Goal: Task Accomplishment & Management: Complete application form

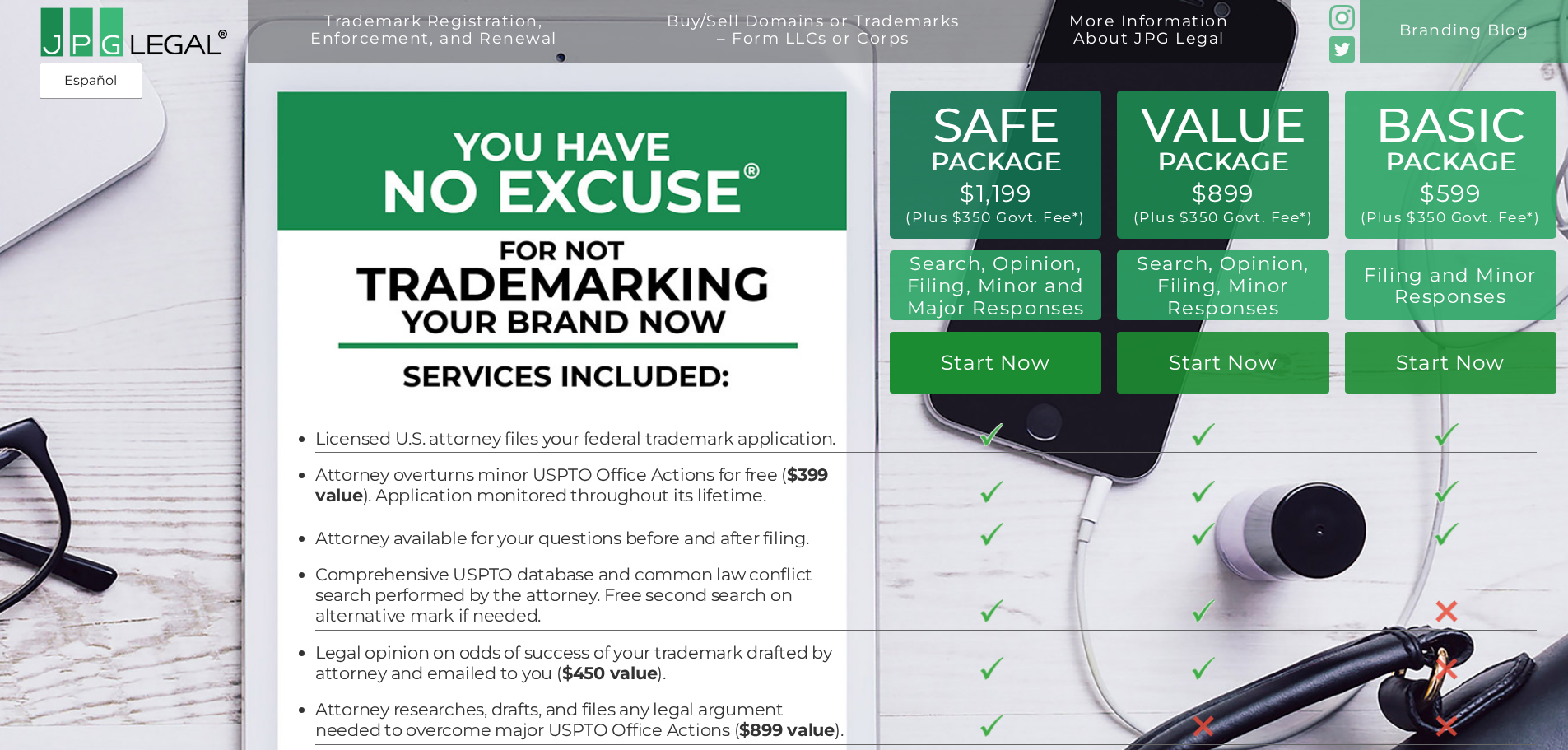
click at [991, 383] on link "Start Now" at bounding box center [996, 362] width 212 height 62
click at [996, 202] on div "Trademark Registration, Enforcement, and Renewal File a Trademark Application T…" at bounding box center [784, 141] width 1568 height 282
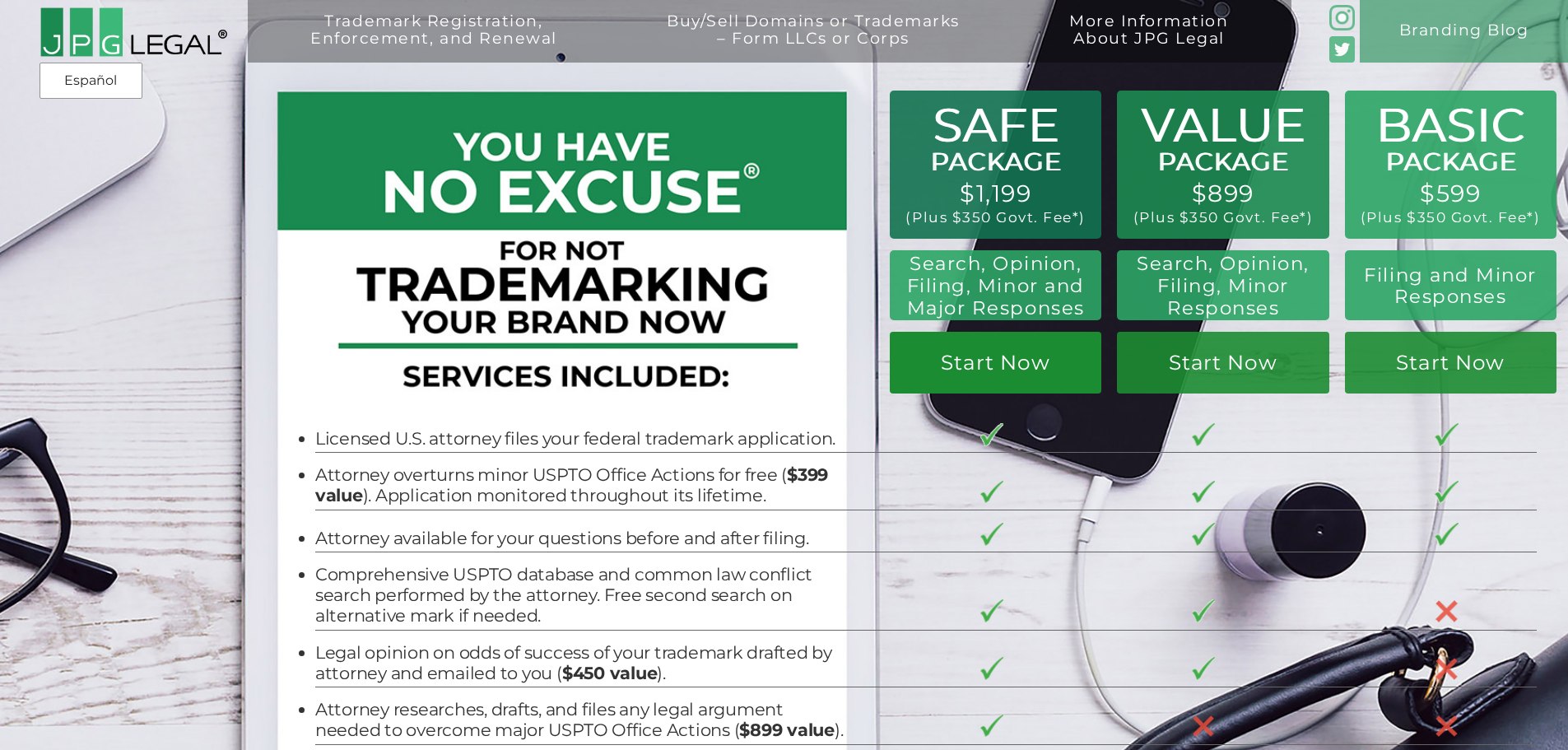
click at [1002, 385] on link "Start Now" at bounding box center [996, 362] width 212 height 62
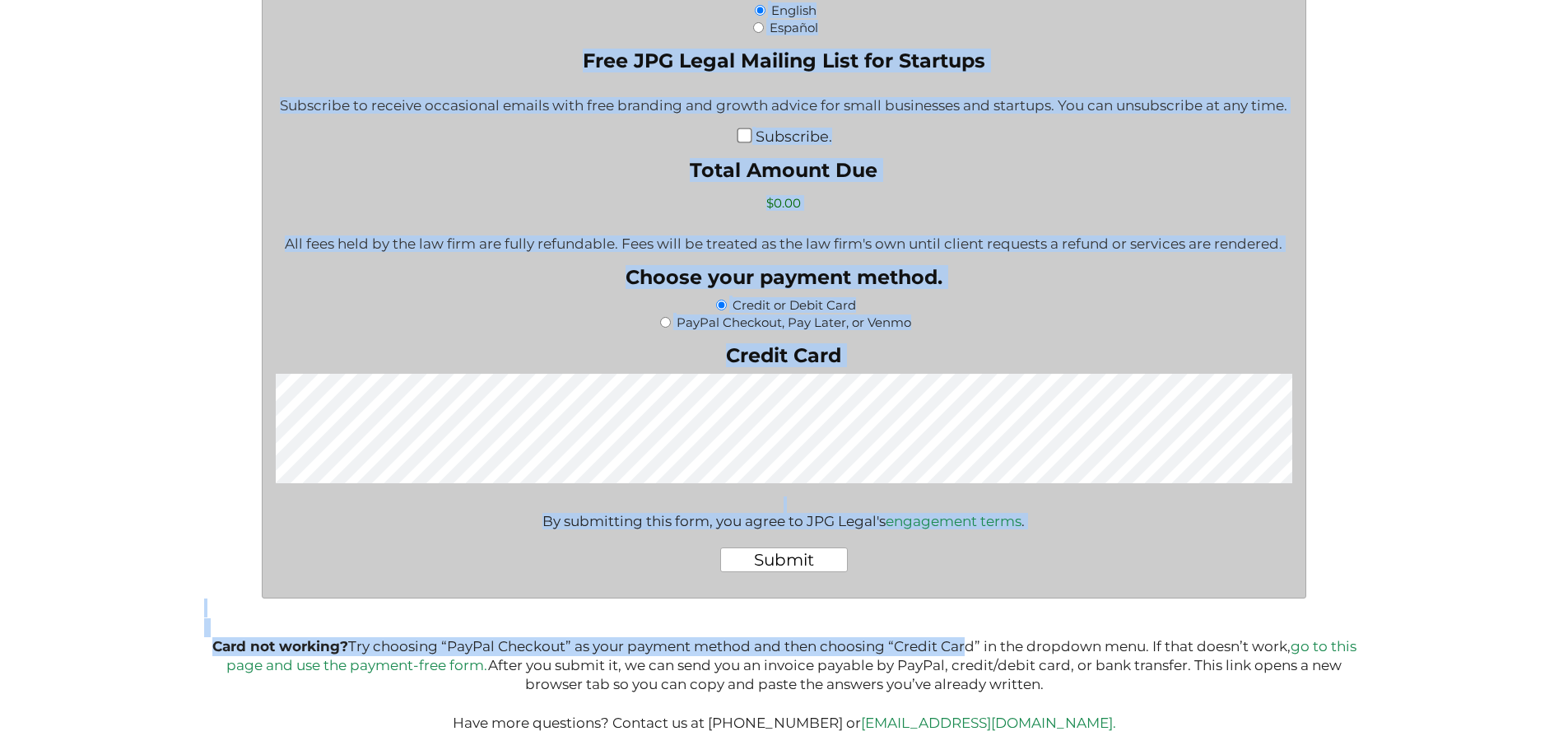
scroll to position [2635, 0]
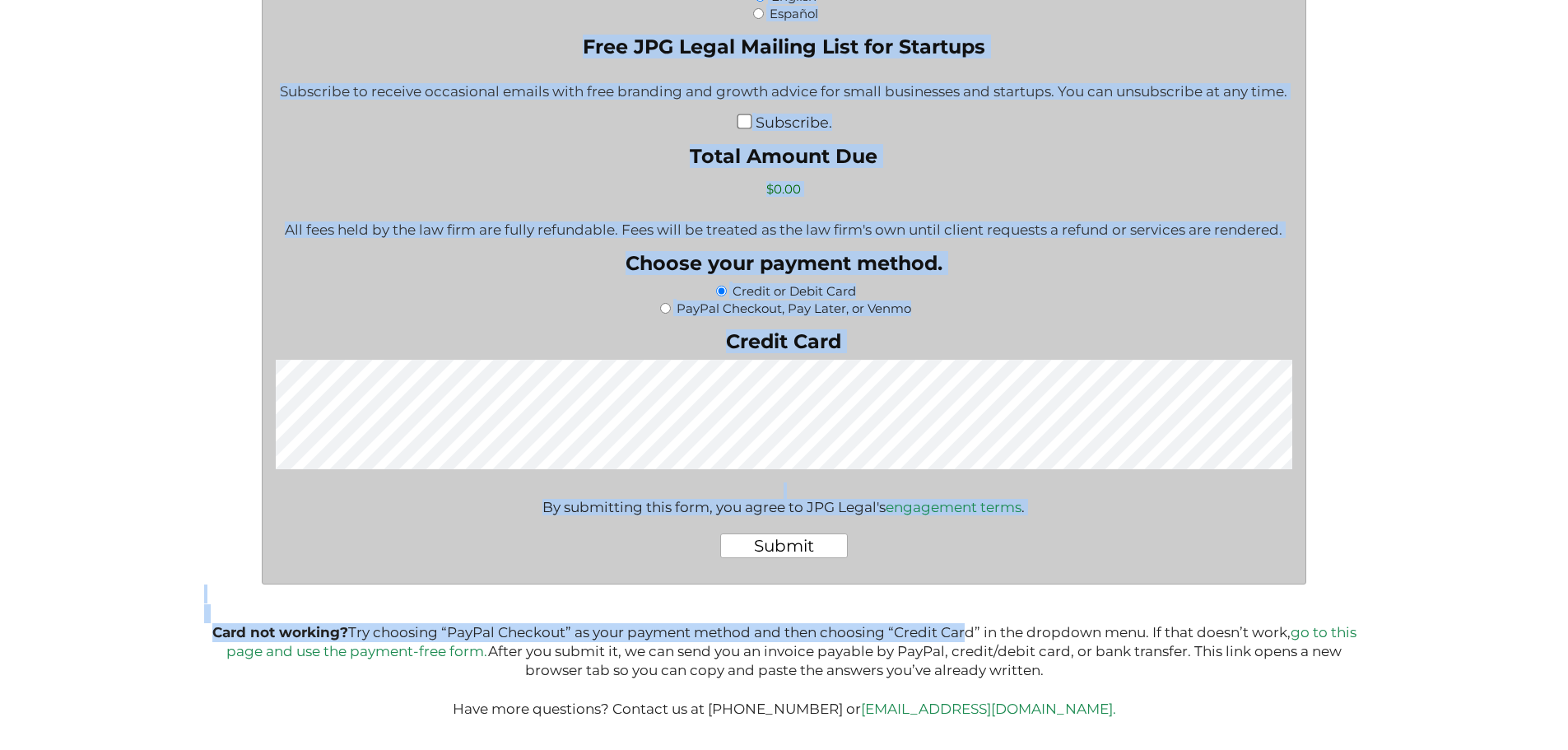
drag, startPoint x: 488, startPoint y: 353, endPoint x: 958, endPoint y: 639, distance: 550.2
copy div "What goods or services do you want the trademark for? Try to be specific if you…"
click at [385, 87] on div "Subscribe to receive occasional emails with free branding and growth advice for…" at bounding box center [784, 92] width 1018 height 40
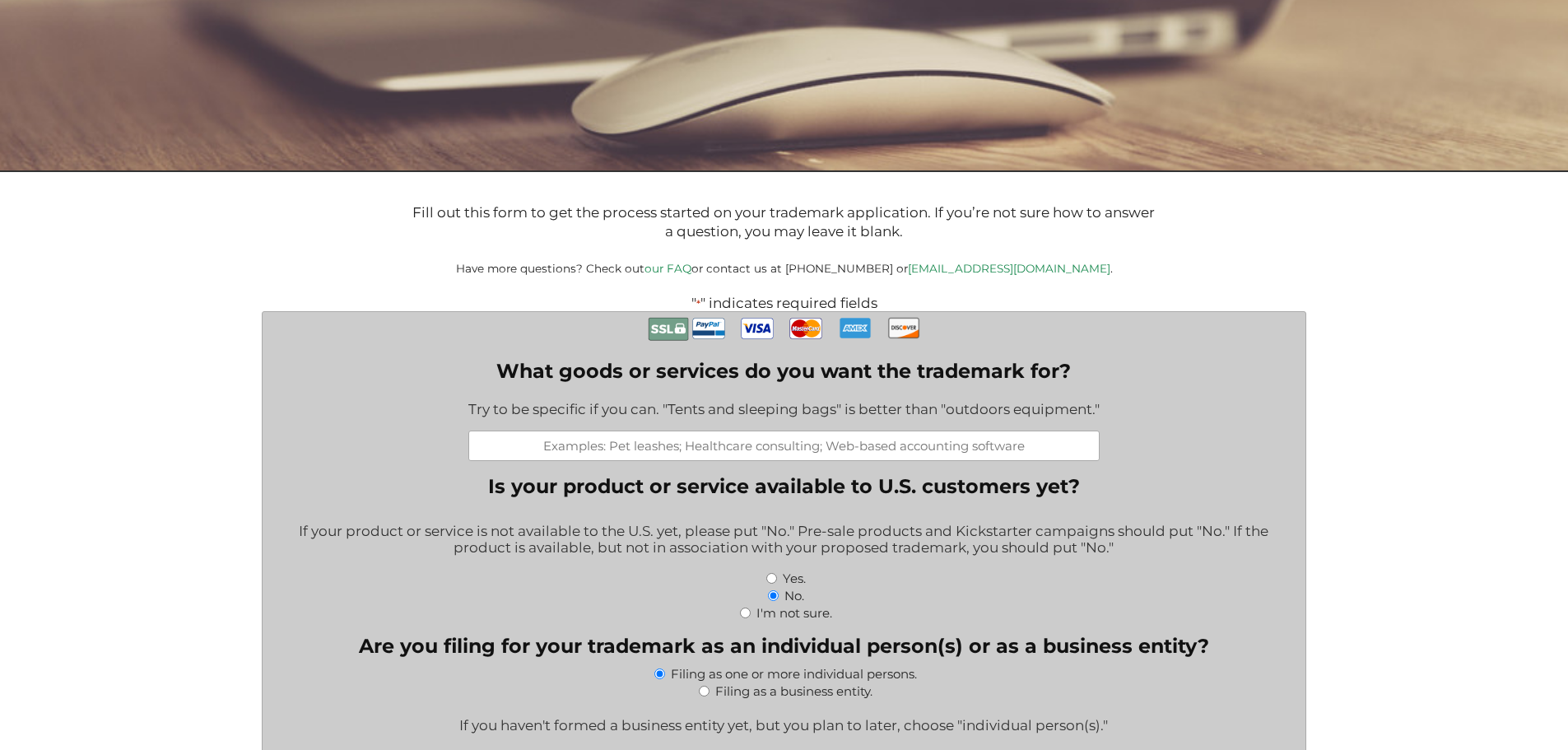
scroll to position [247, 0]
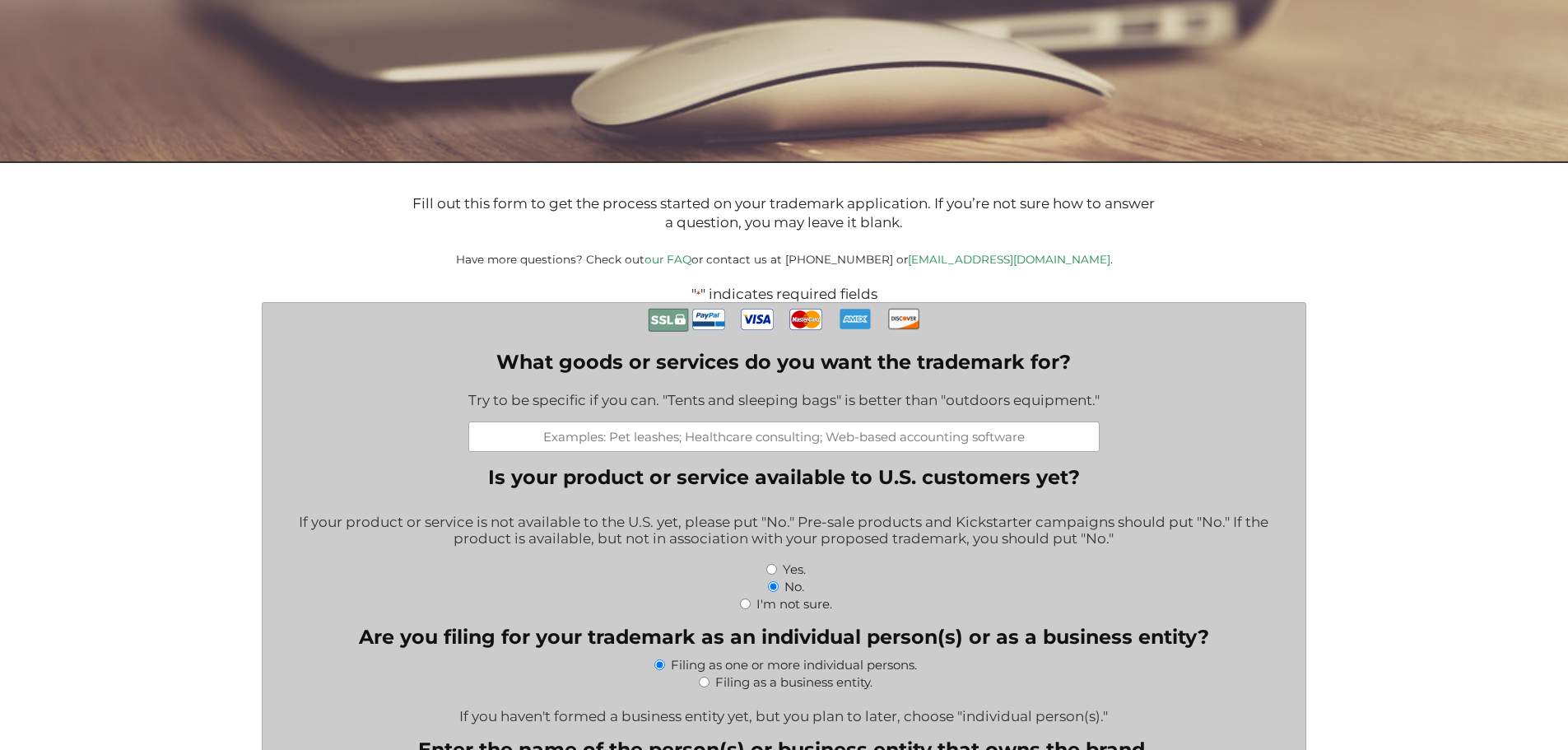
click at [615, 445] on input "What goods or services do you want the trademark for?" at bounding box center [784, 436] width 631 height 30
paste input "Dietary and nutritional supplements; nutraceuticals for use as dietary suppleme…"
type input "Dietary and nutritional supplements; nutraceuticals for use as dietary suppleme…"
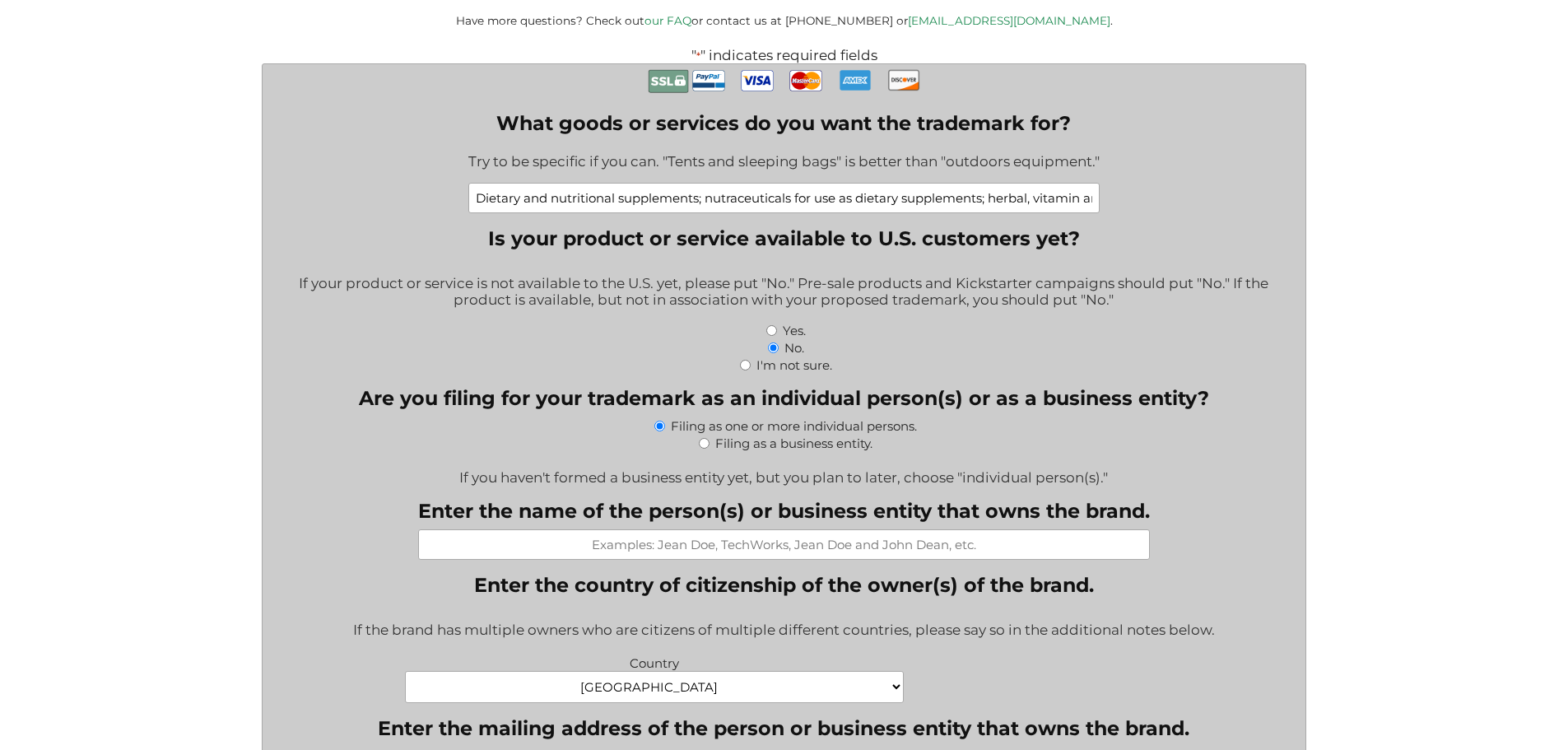
scroll to position [494, 0]
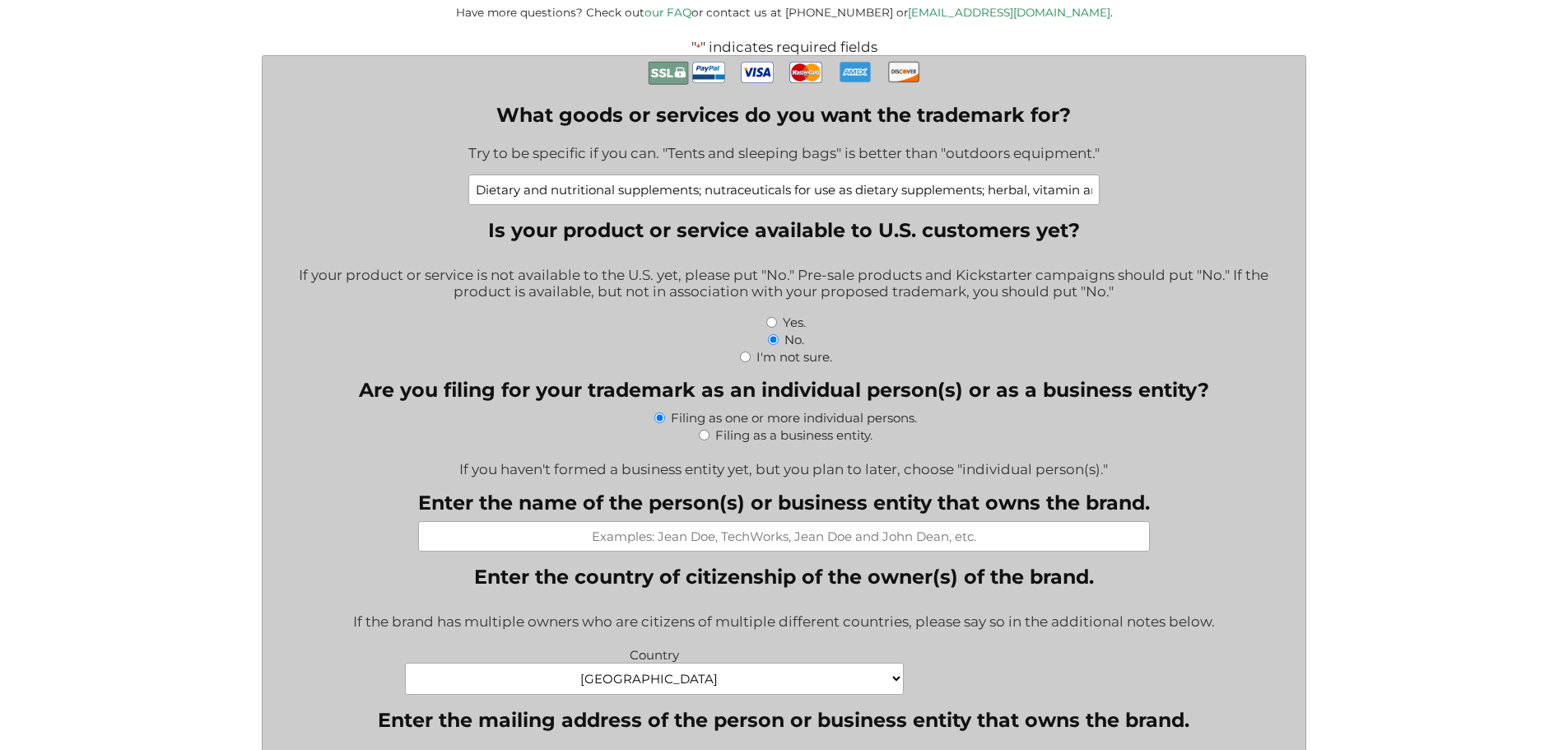
click at [715, 439] on label "Filing as a business entity." at bounding box center [793, 435] width 157 height 16
click at [709, 439] on input "Filing as a business entity." at bounding box center [703, 435] width 11 height 11
radio input "true"
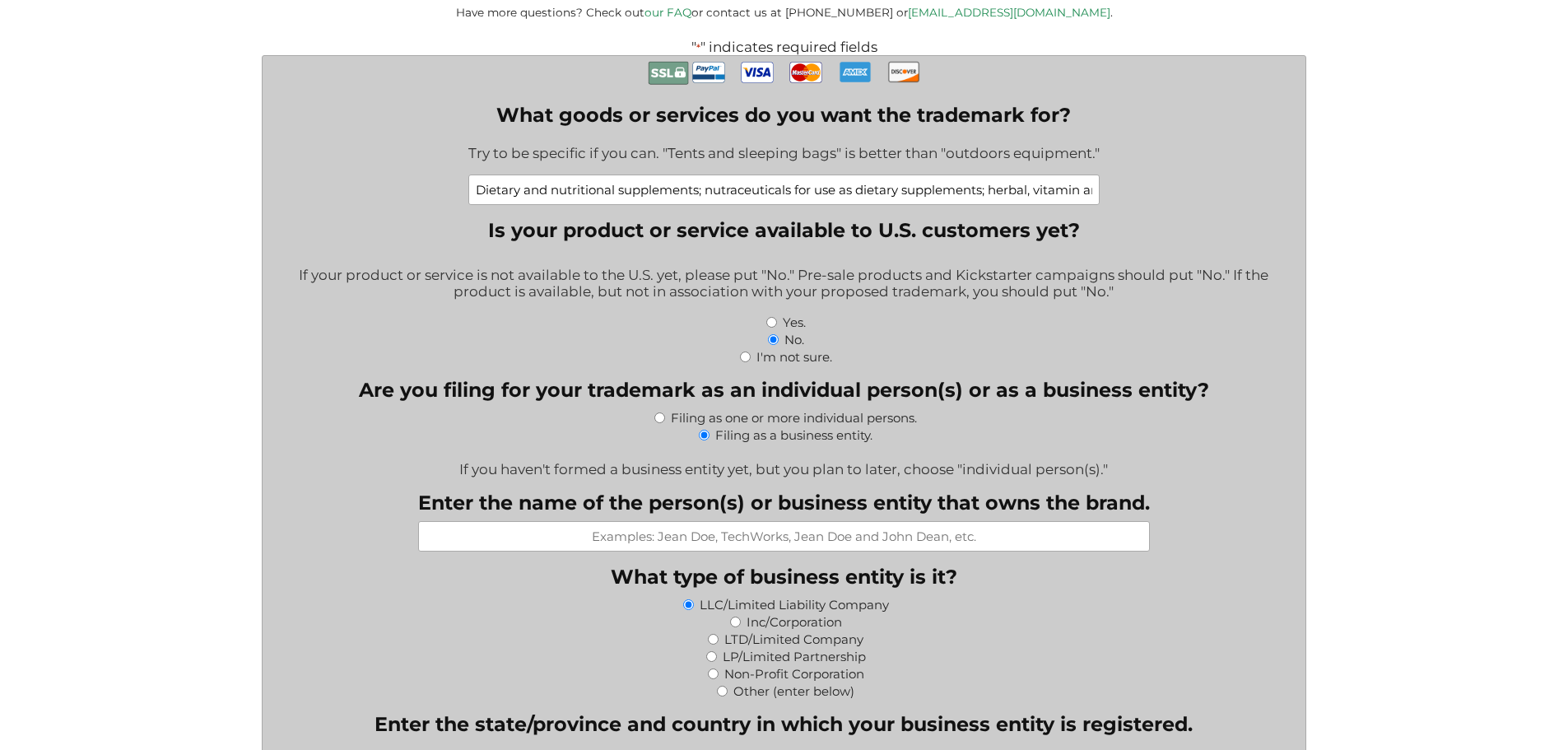
click at [673, 547] on input "Enter the name of the person(s) or business entity that owns the brand." at bounding box center [784, 535] width 732 height 30
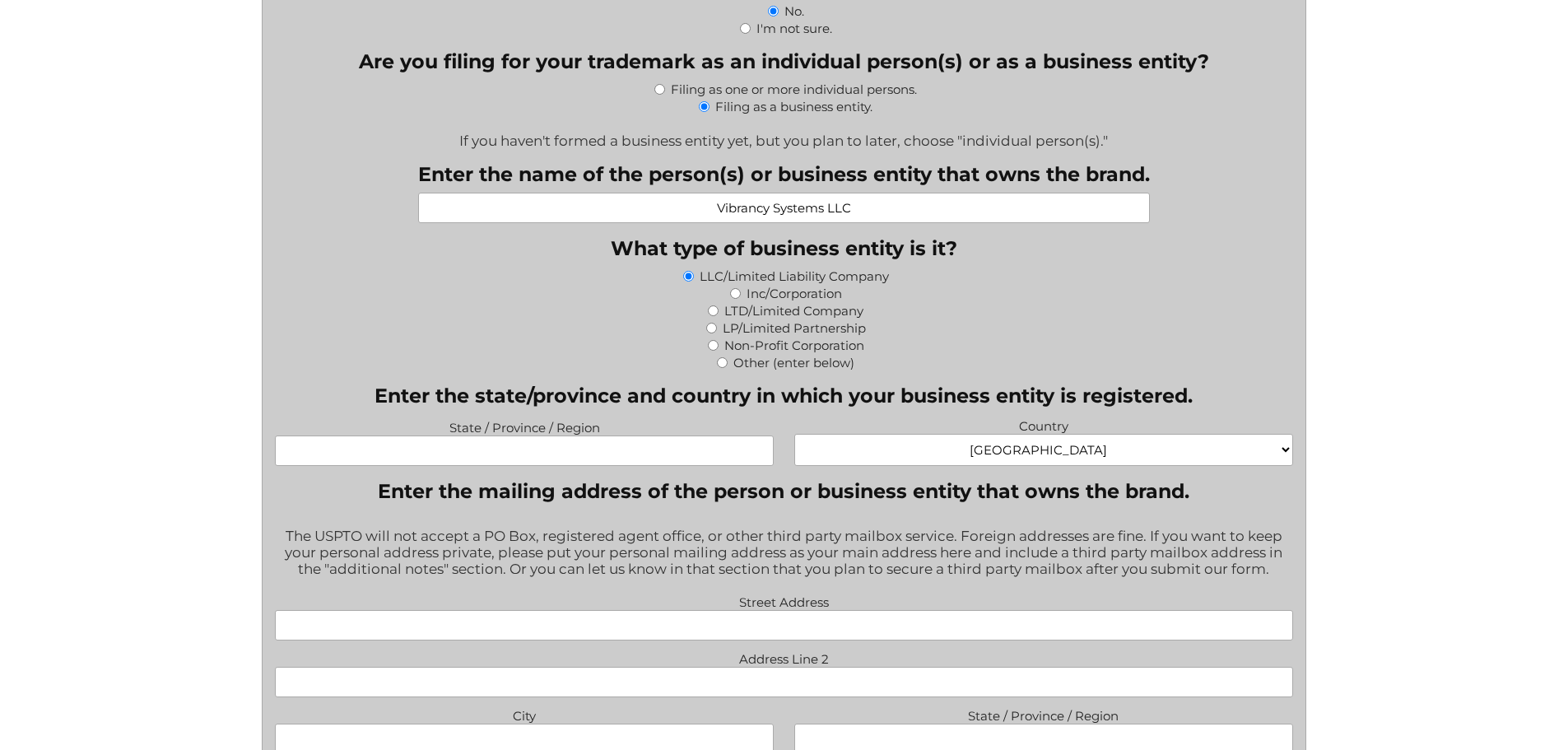
scroll to position [823, 0]
type input "Vibrancy Systems LLC"
click at [552, 445] on input "State / Province / Region" at bounding box center [524, 449] width 499 height 30
type input "Wyoming"
click at [869, 543] on div "The USPTO will not accept a PO Box, registered agent office, or other third par…" at bounding box center [784, 552] width 1018 height 73
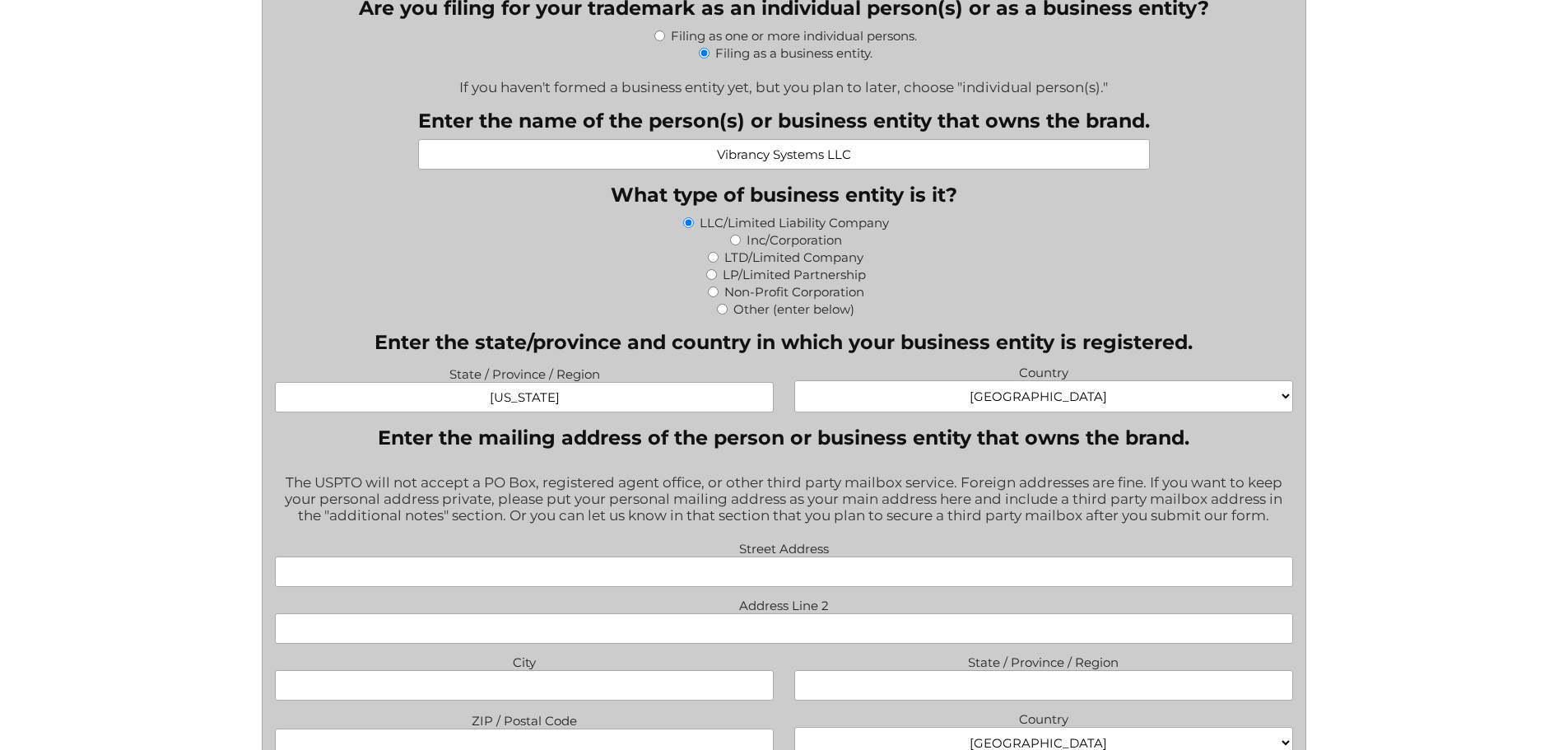
scroll to position [905, 0]
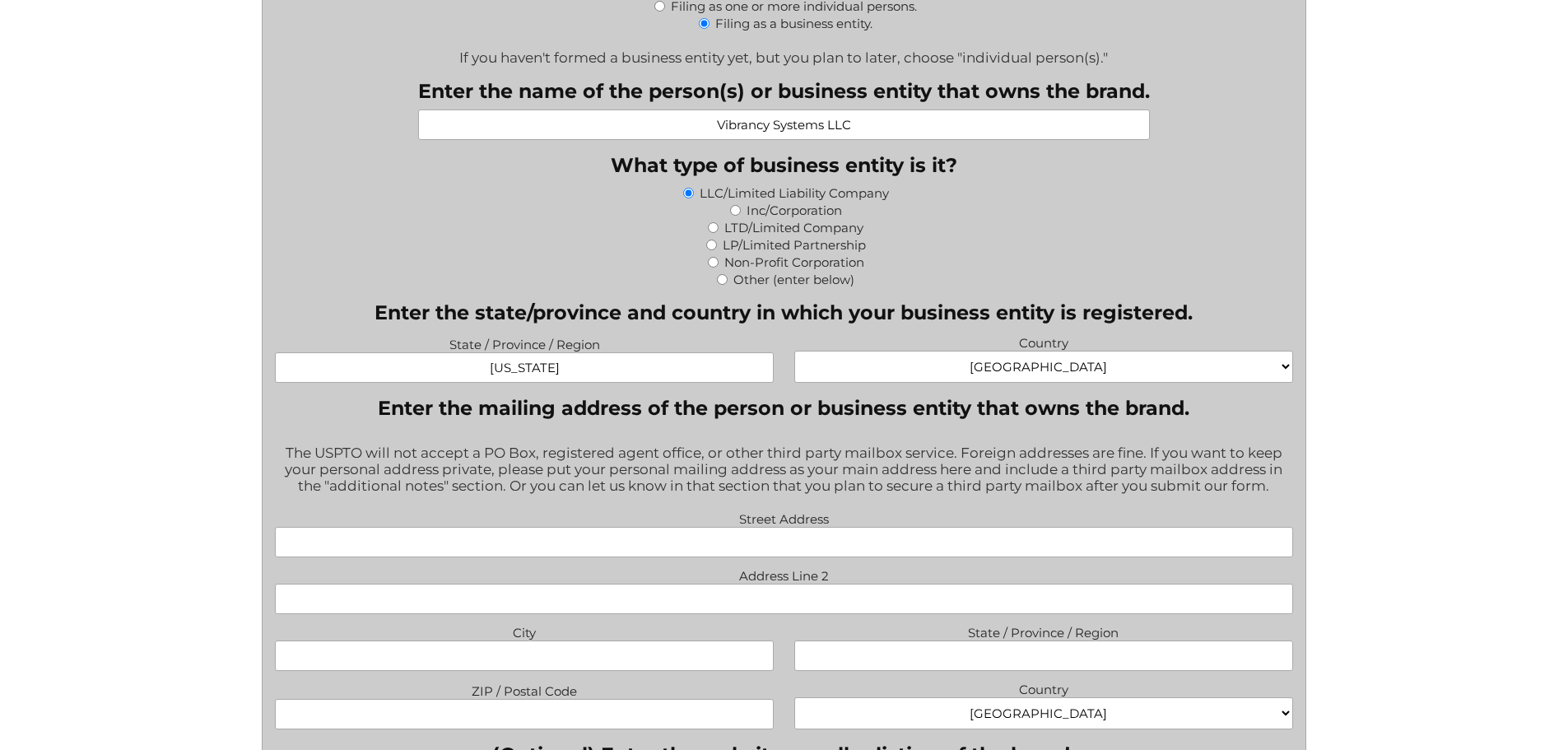
click at [745, 546] on input "Street Address" at bounding box center [784, 541] width 1018 height 30
type input "PO BOX 949"
click at [669, 667] on input "City" at bounding box center [524, 655] width 499 height 30
type input "Trexlertown"
type input "PA"
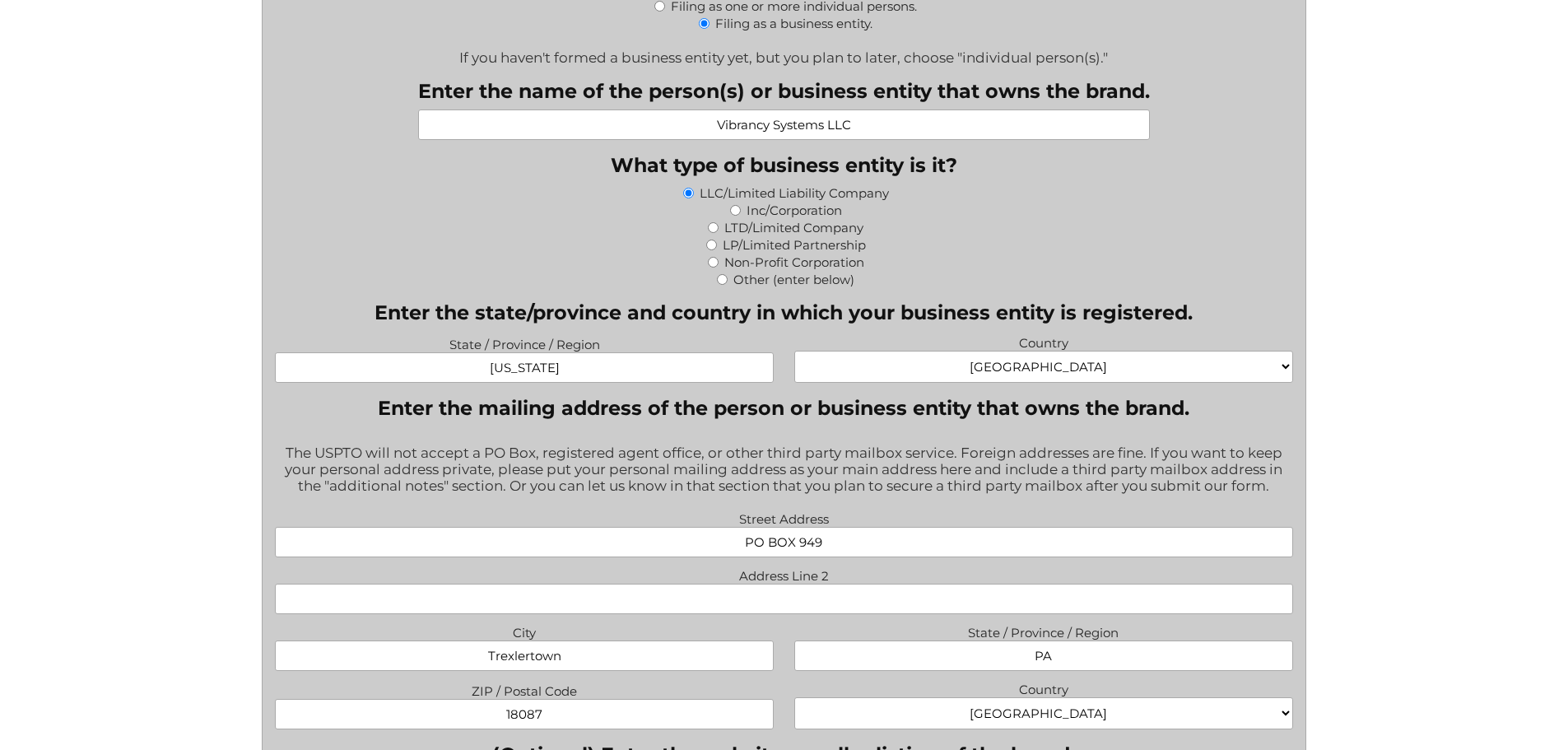
type input "18087"
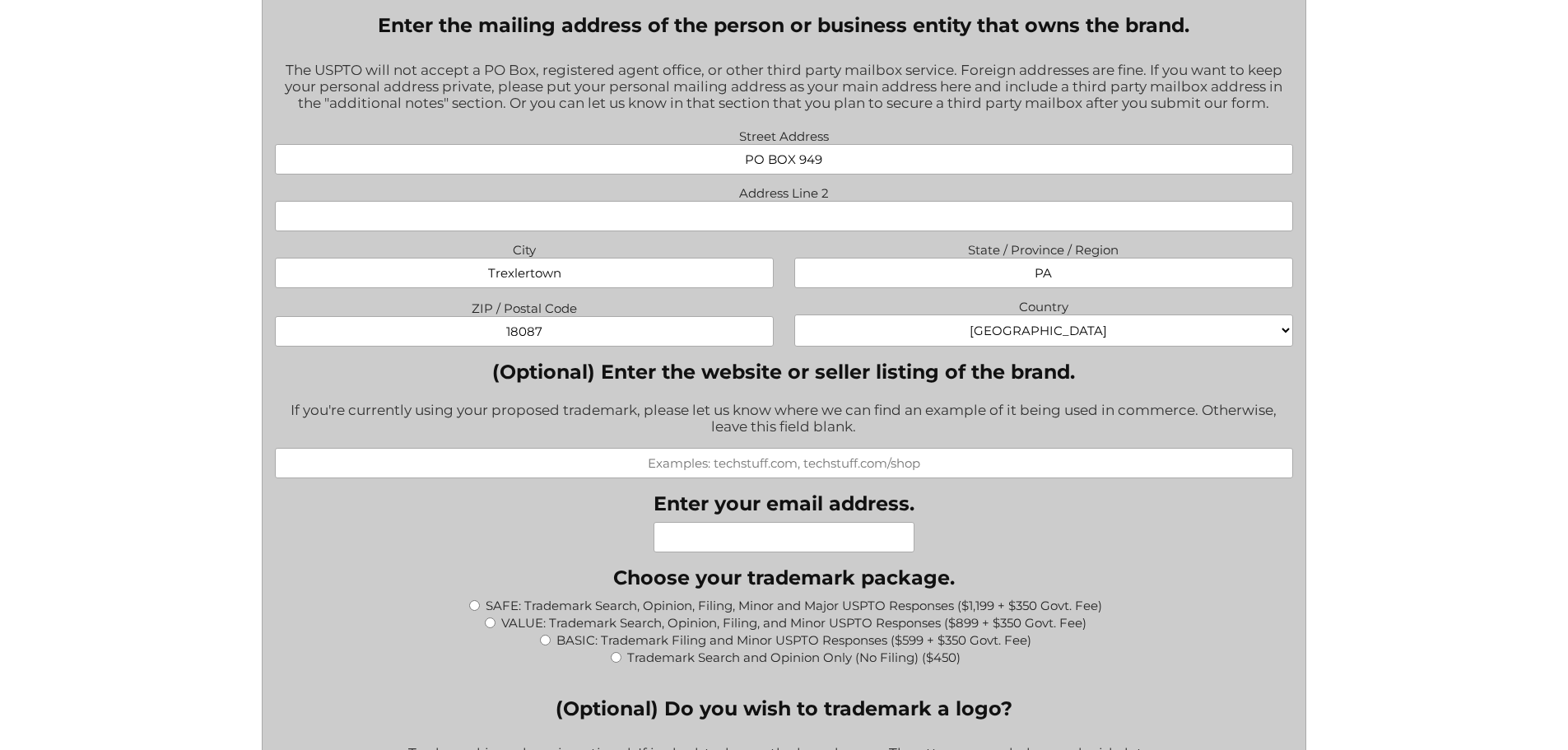
scroll to position [1316, 0]
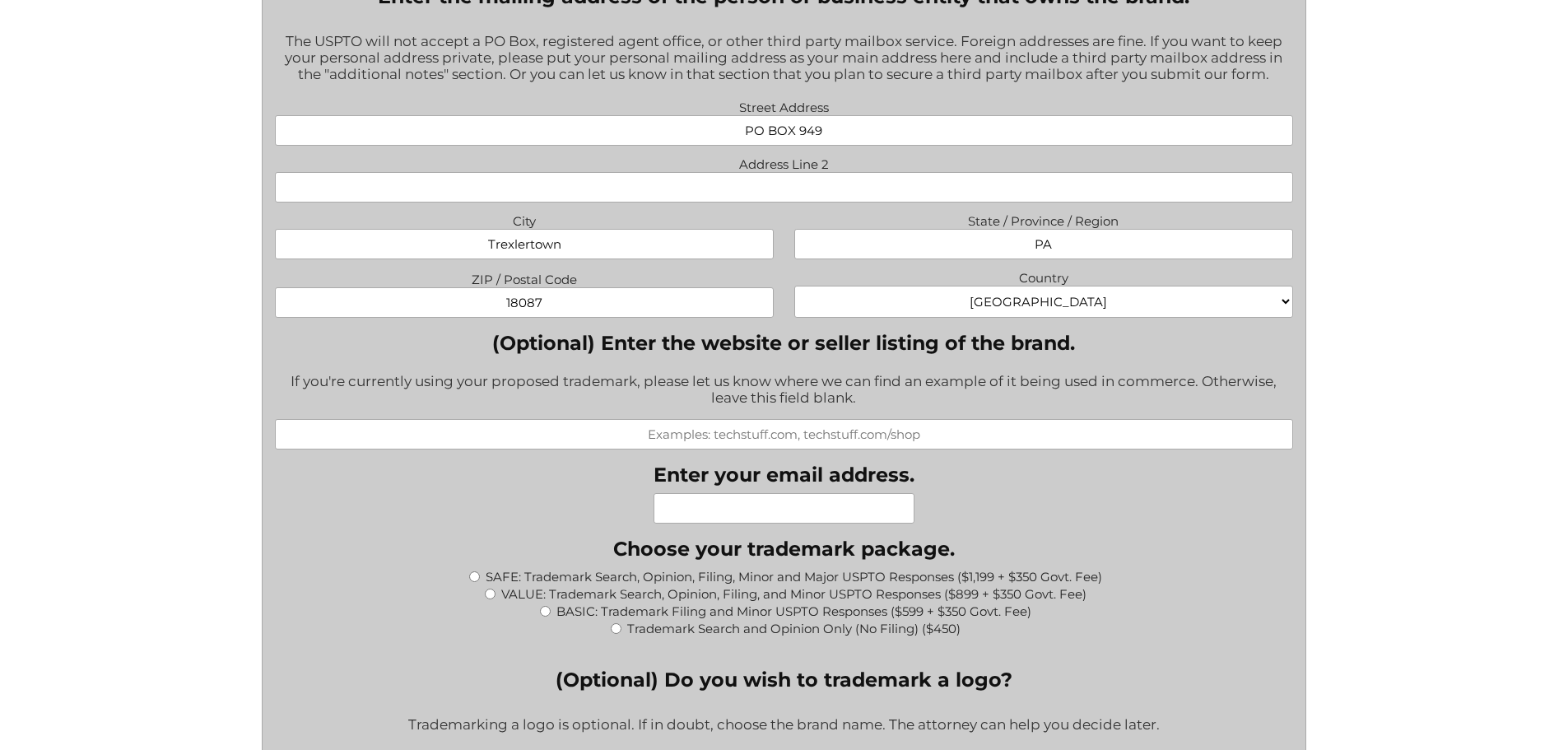
click at [699, 498] on input "Enter your email address." at bounding box center [784, 508] width 261 height 30
type input "founder@metriahealth.com"
click at [1007, 509] on div "What goods or services do you want the trademark for? Try to be specific if you…" at bounding box center [784, 581] width 1018 height 2696
click at [483, 583] on div "SAFE: Trademark Search, Opinion, Filing, Minor and Major USPTO Responses ($1,19…" at bounding box center [784, 576] width 1018 height 18
click at [473, 582] on input "SAFE: Trademark Search, Opinion, Filing, Minor and Major USPTO Responses ($1,19…" at bounding box center [474, 576] width 11 height 11
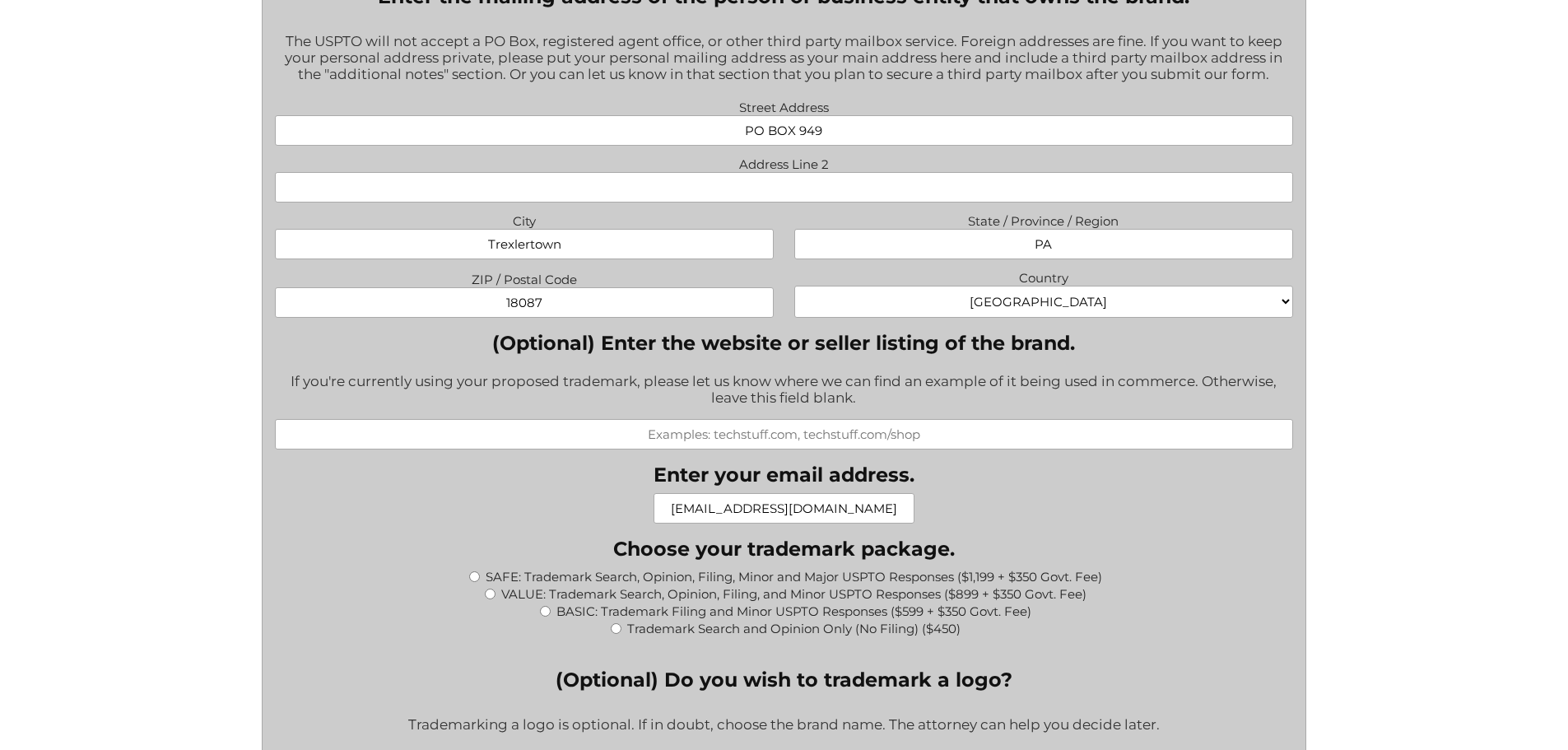
radio input "true"
type input "$1,549.00"
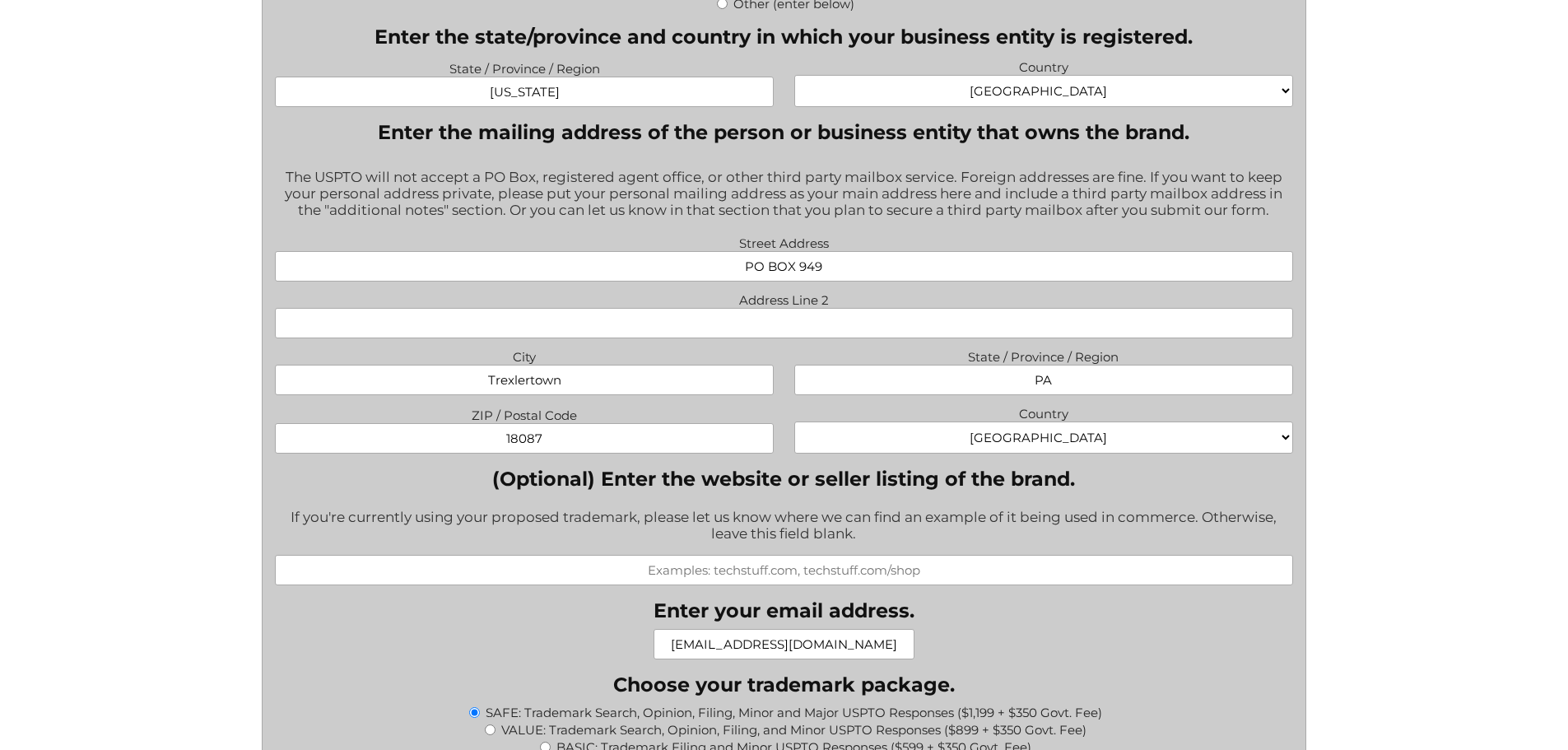
scroll to position [1152, 0]
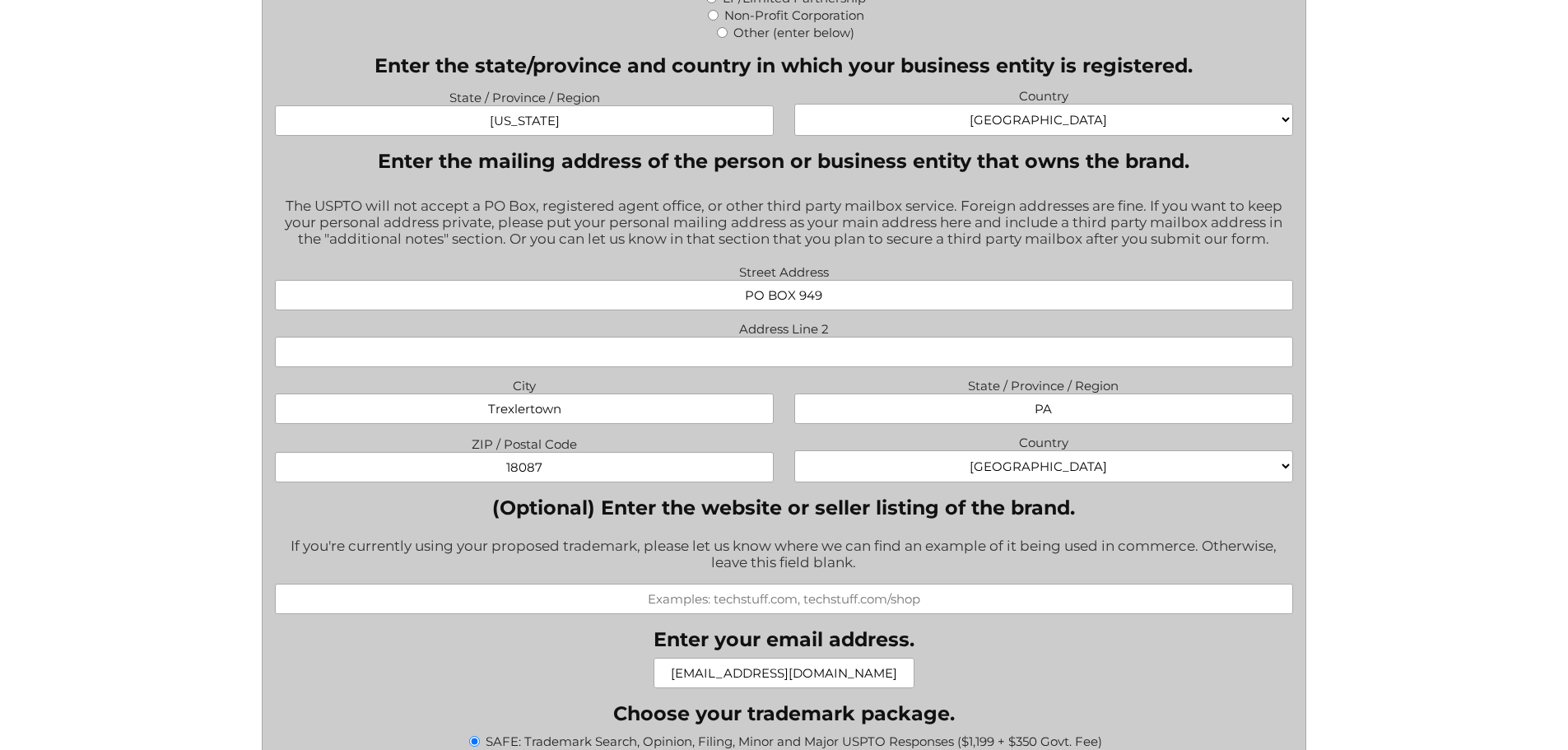
drag, startPoint x: 643, startPoint y: 301, endPoint x: 1116, endPoint y: 310, distance: 473.1
click at [1116, 310] on input "PO BOX 949" at bounding box center [784, 295] width 1018 height 30
paste input "300 N Center Street, Unit 6 Casper, WY 82601 USA"
drag, startPoint x: 798, startPoint y: 301, endPoint x: 996, endPoint y: 301, distance: 198.0
click at [996, 301] on input "300 N Center Street, Unit 6 Casper, WY 82601 USA" at bounding box center [784, 295] width 1018 height 30
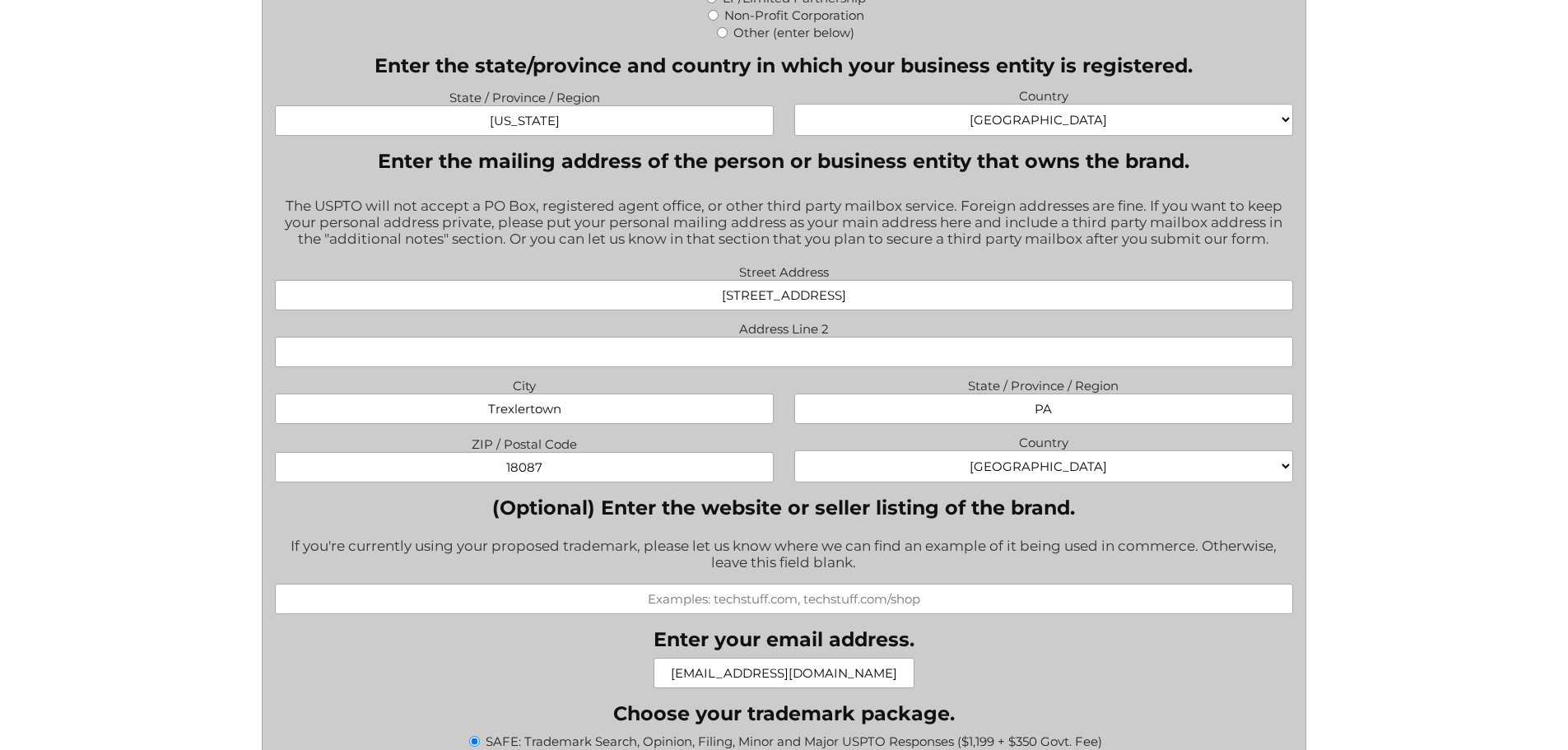
type input "300 N Center Street, Unit 6"
click at [636, 354] on input "Address Line 2" at bounding box center [784, 352] width 1018 height 30
type input "Unit 6"
drag, startPoint x: 582, startPoint y: 419, endPoint x: 416, endPoint y: 405, distance: 166.6
click at [416, 405] on input "Trexlertown" at bounding box center [524, 408] width 499 height 30
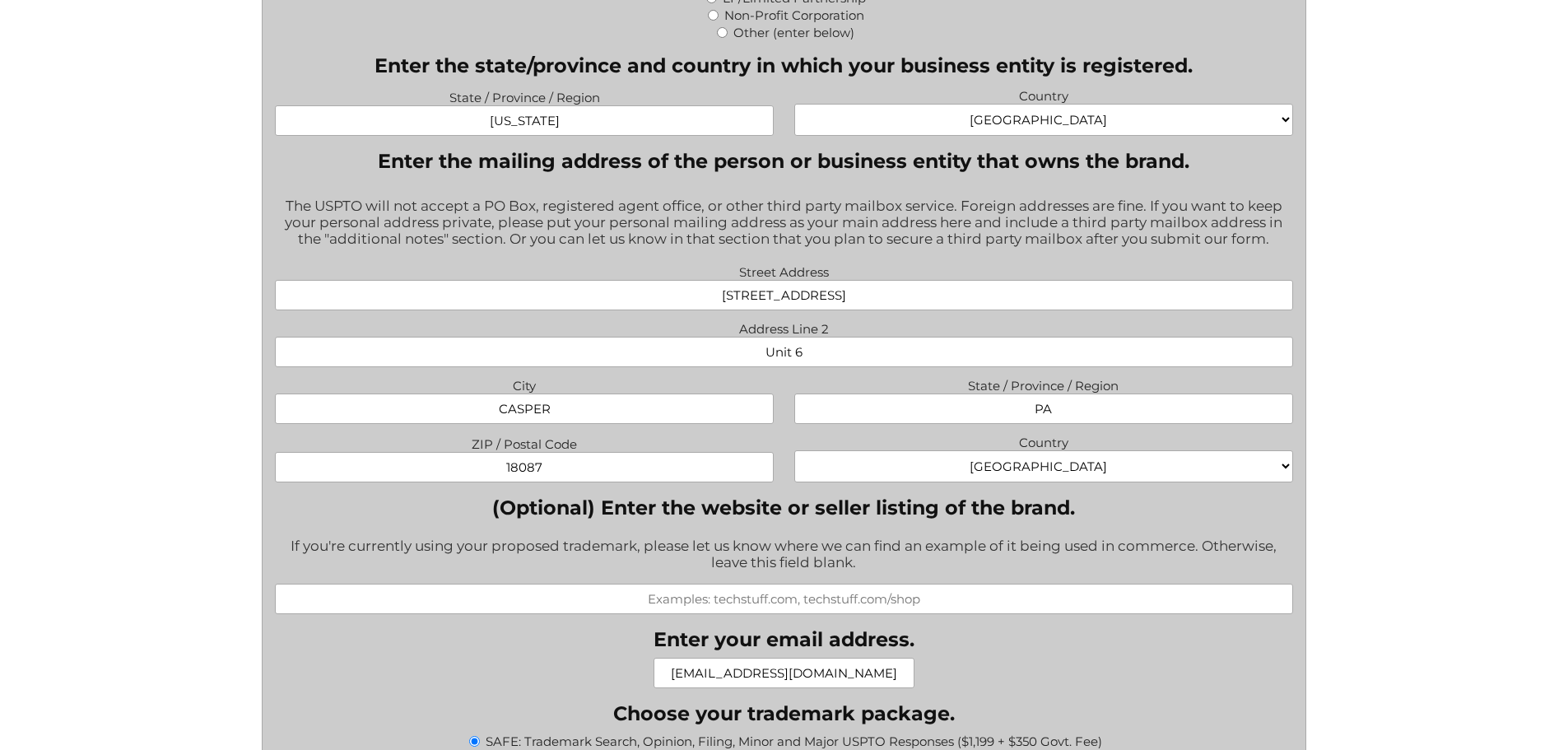
type input "CASPER"
type input "WY"
click at [558, 482] on input "18087" at bounding box center [524, 467] width 499 height 30
paste input "Casper, WY 82601 USA"
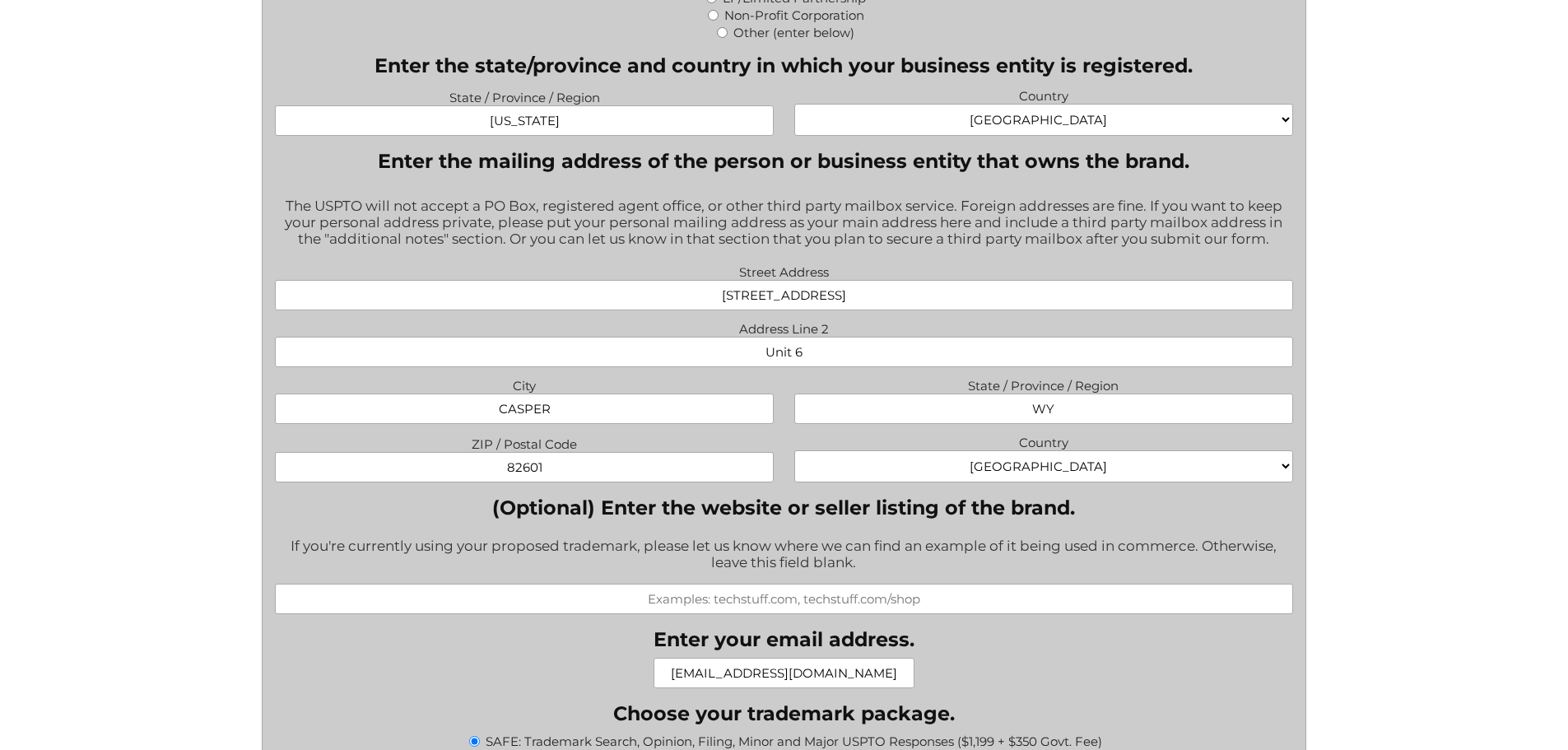
type input "82601"
click at [706, 535] on div "If you're currently using your proposed trademark, please let us know where we …" at bounding box center [784, 555] width 1018 height 57
click at [727, 602] on input "(Optional) Enter the website or seller listing of the brand." at bounding box center [784, 598] width 1018 height 30
type input "metriahealth.com"
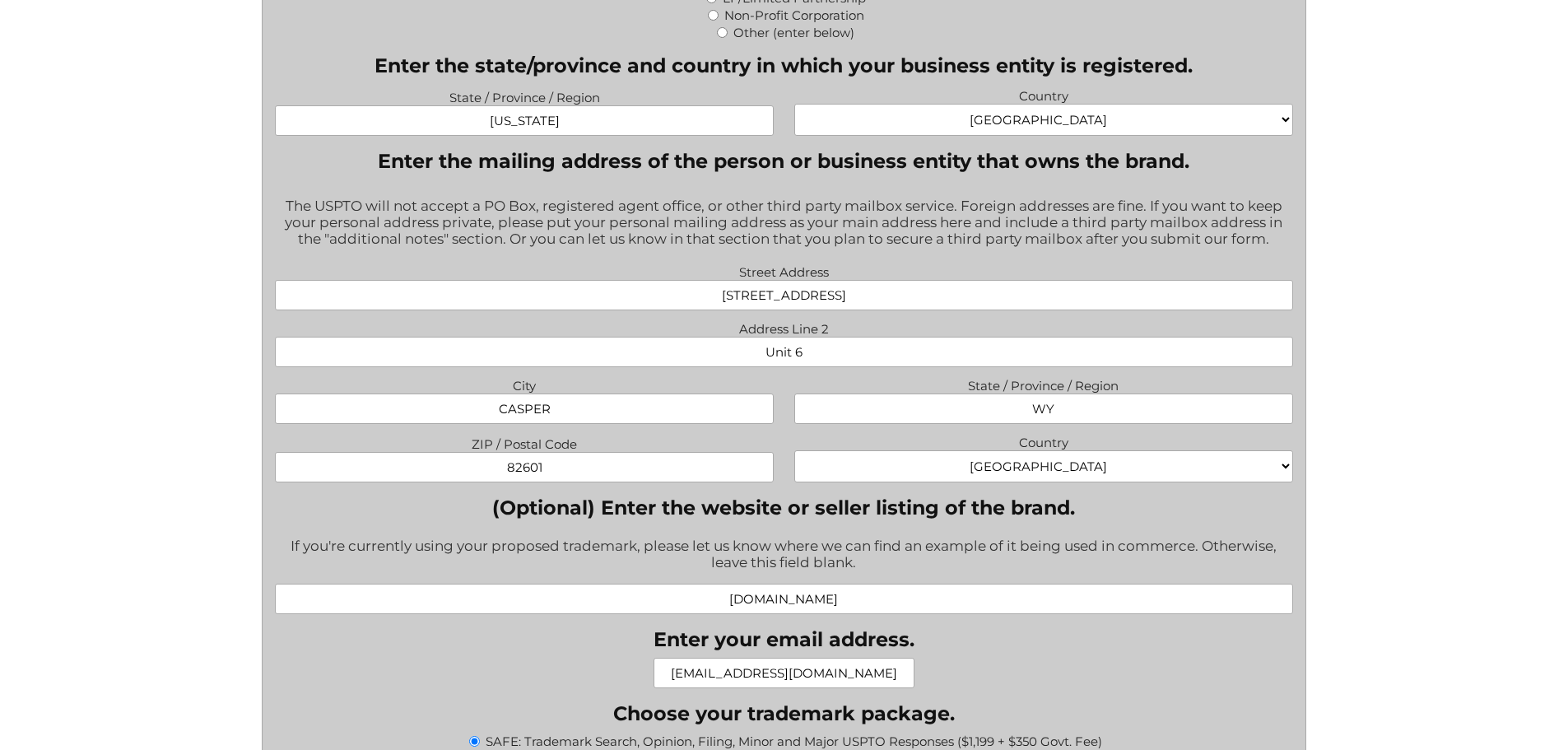
drag, startPoint x: 746, startPoint y: 676, endPoint x: 674, endPoint y: 676, distance: 72.0
click at [674, 676] on input "founder@metriahealth.com" at bounding box center [784, 672] width 261 height 30
type input "info@metriahealth.com"
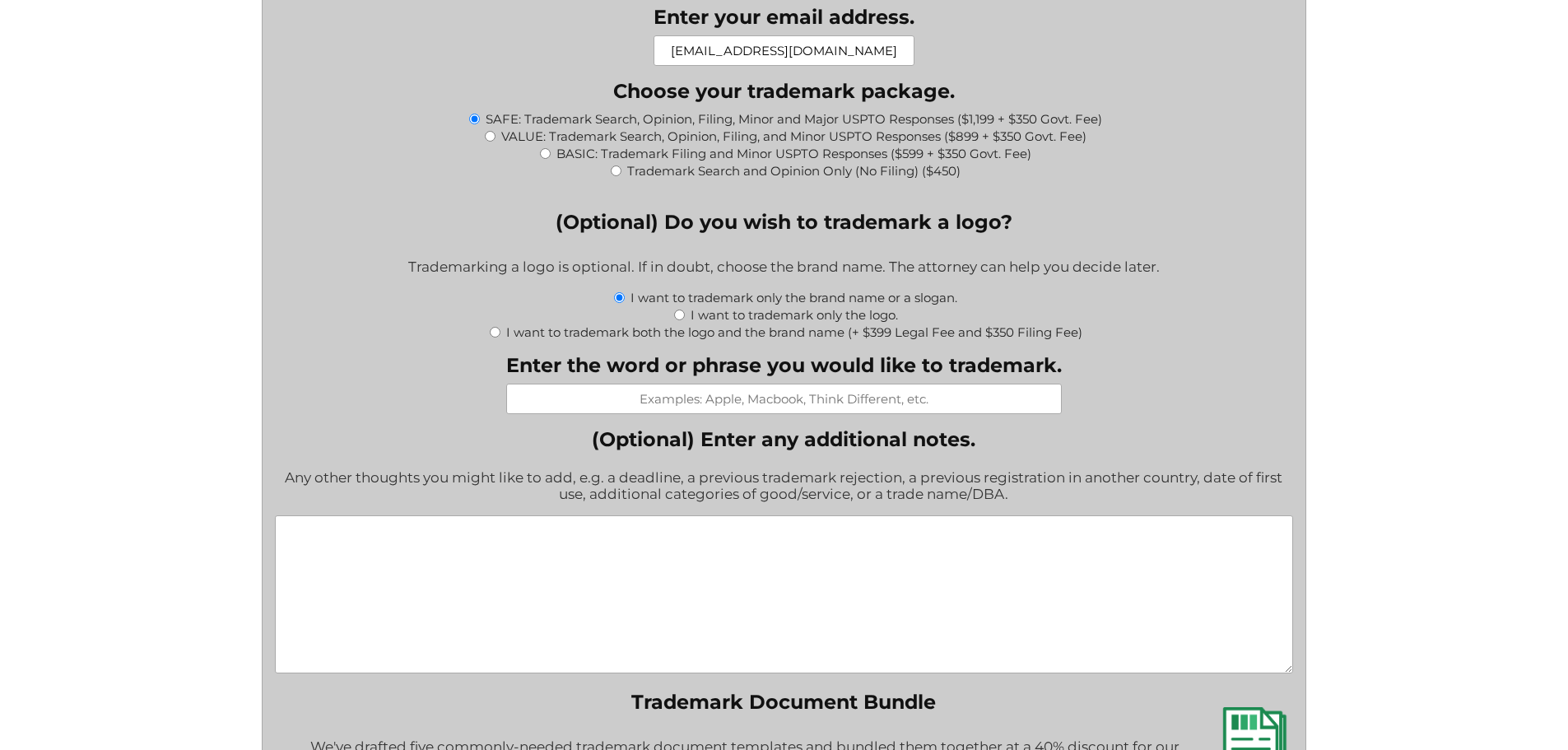
scroll to position [1811, 0]
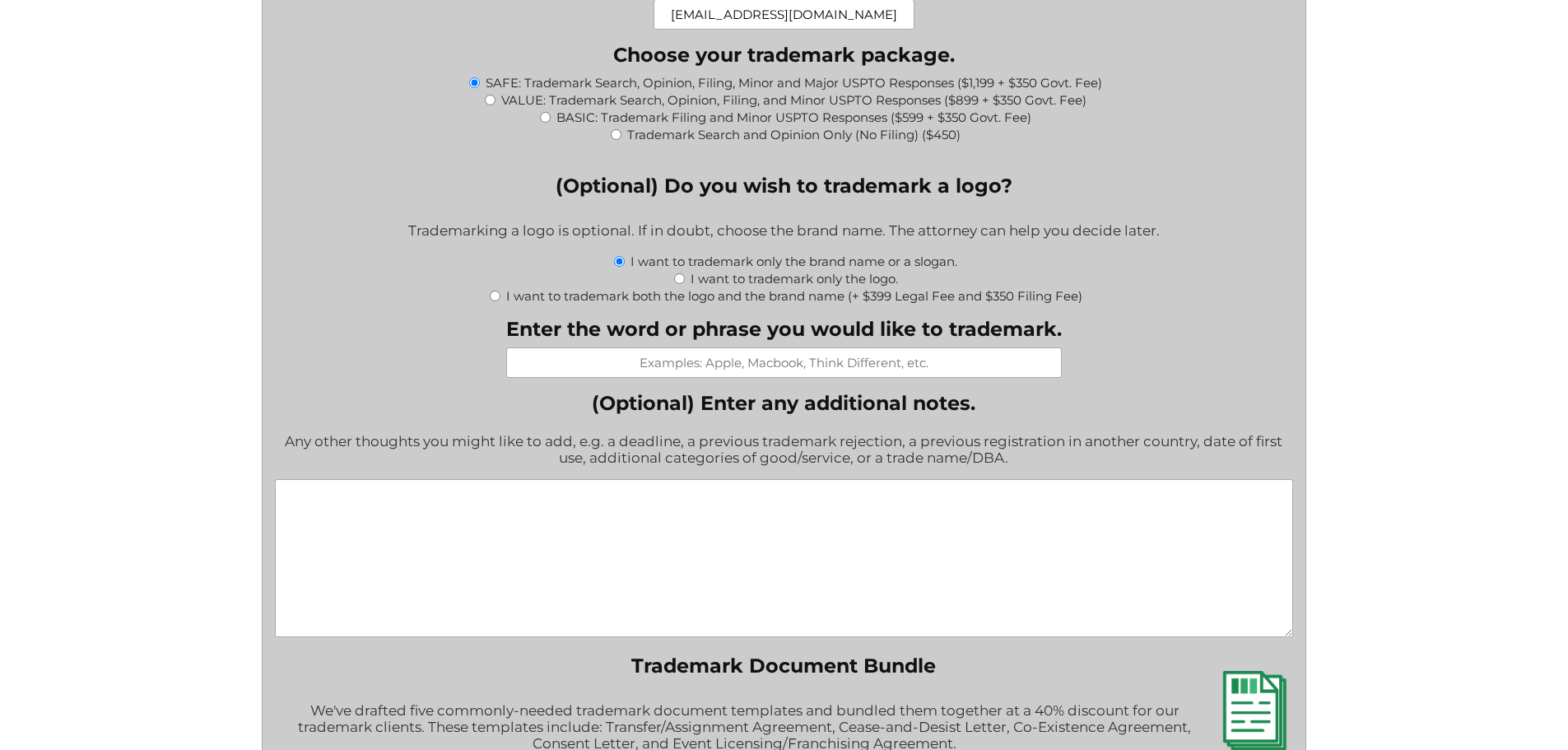
click at [479, 532] on textarea "(Optional) Enter any additional notes." at bounding box center [784, 558] width 1018 height 158
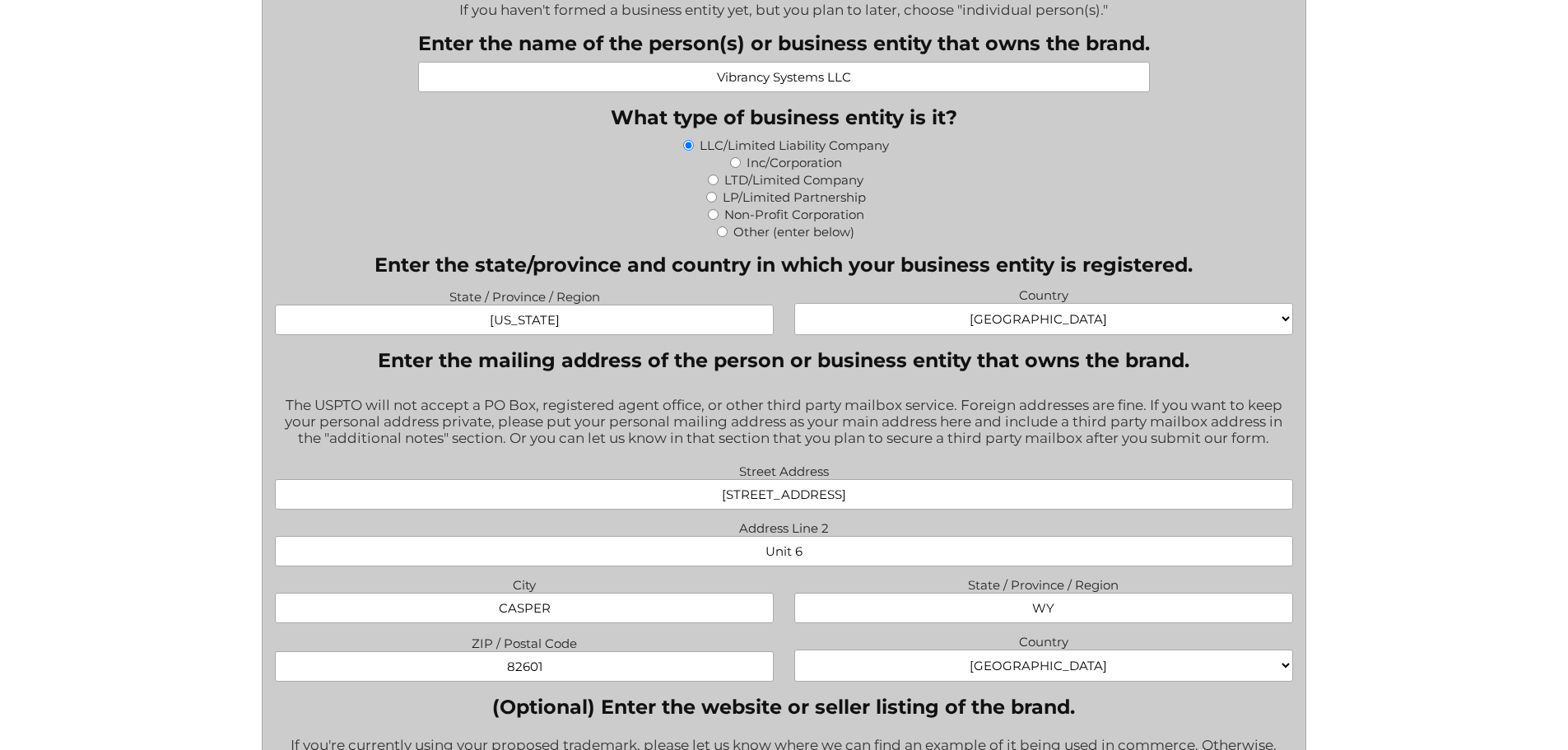
scroll to position [905, 0]
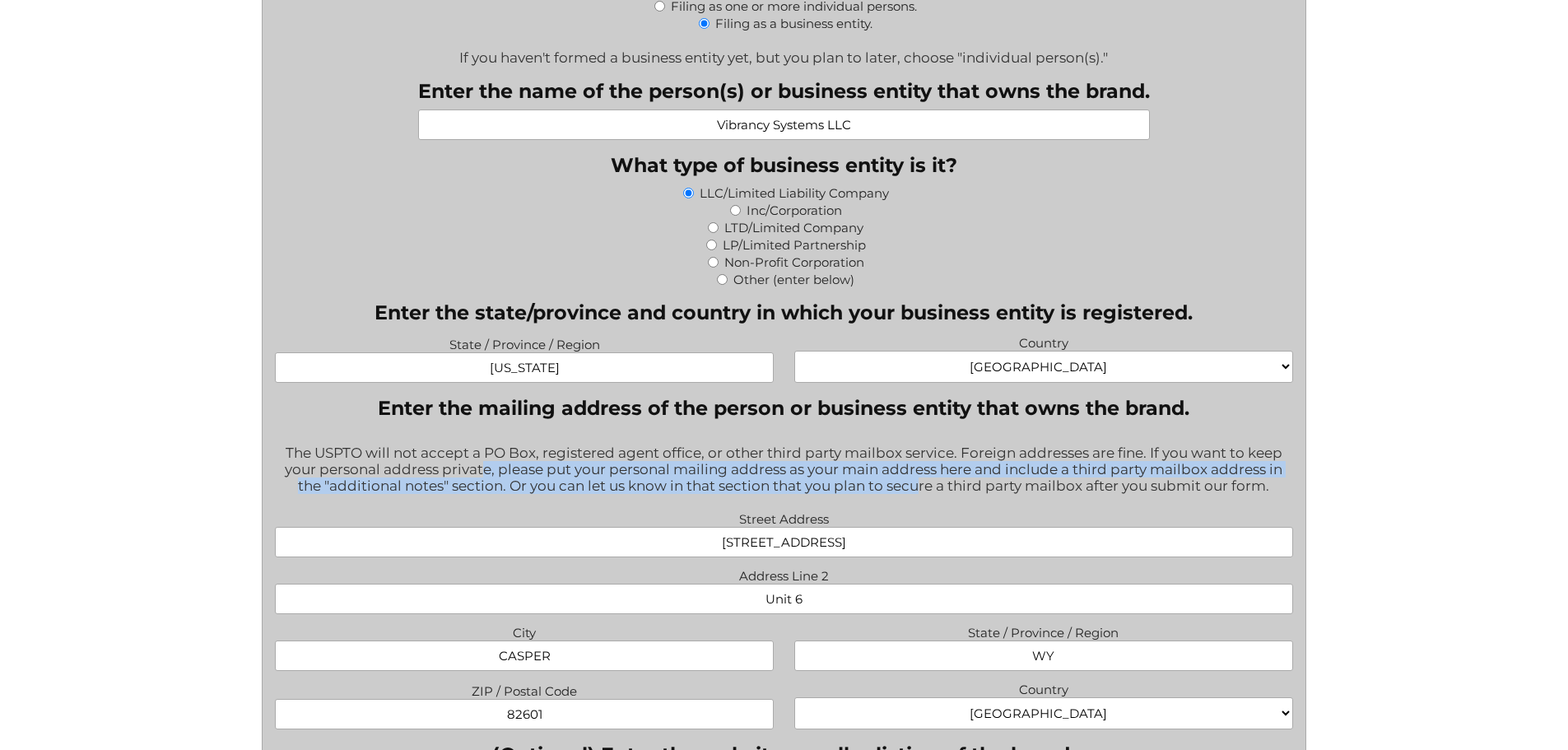
drag, startPoint x: 481, startPoint y: 478, endPoint x: 923, endPoint y: 502, distance: 442.7
click at [923, 502] on div "The USPTO will not accept a PO Box, registered agent office, or other third par…" at bounding box center [784, 470] width 1018 height 73
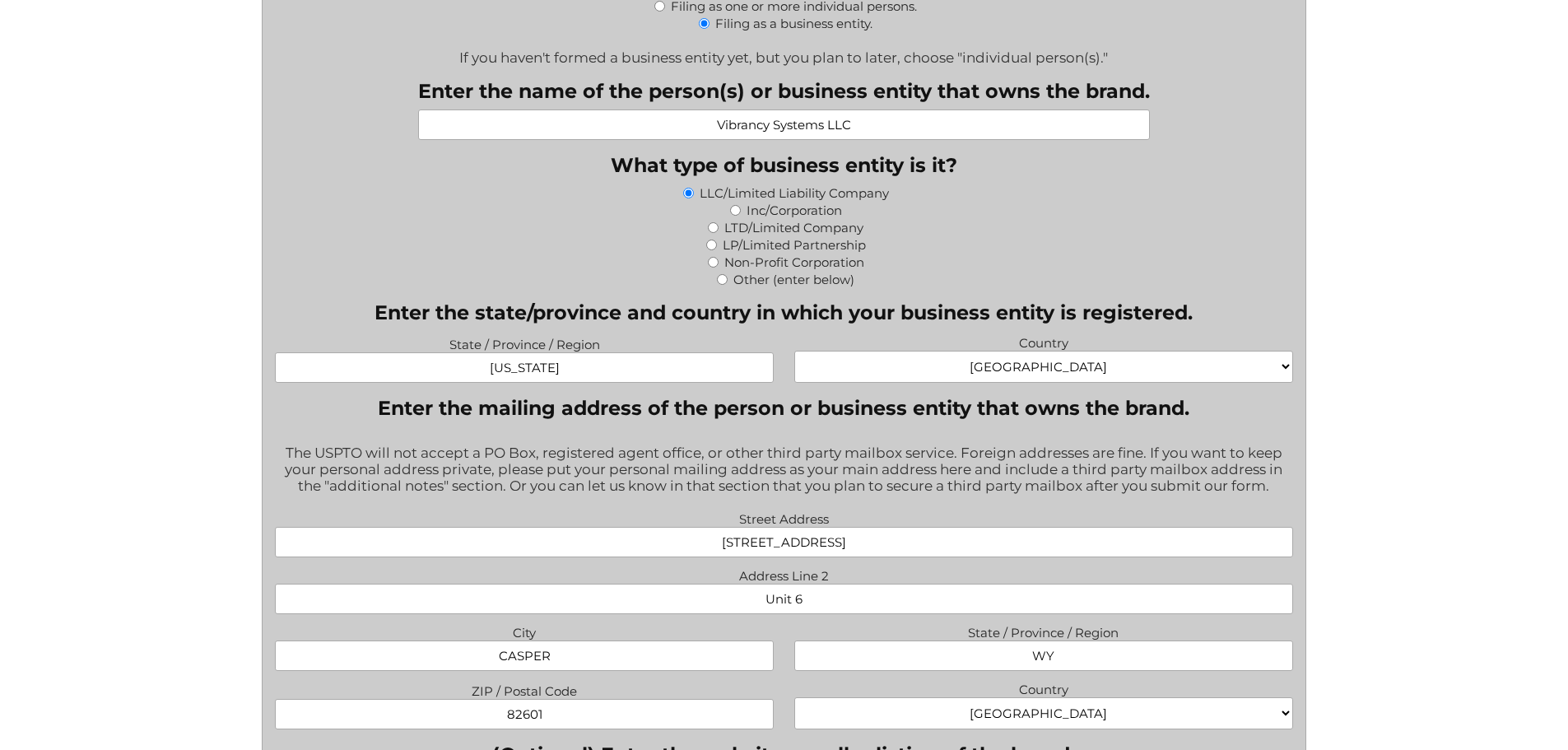
click at [881, 550] on input "300 N Center Street, Unit 6" at bounding box center [784, 541] width 1018 height 30
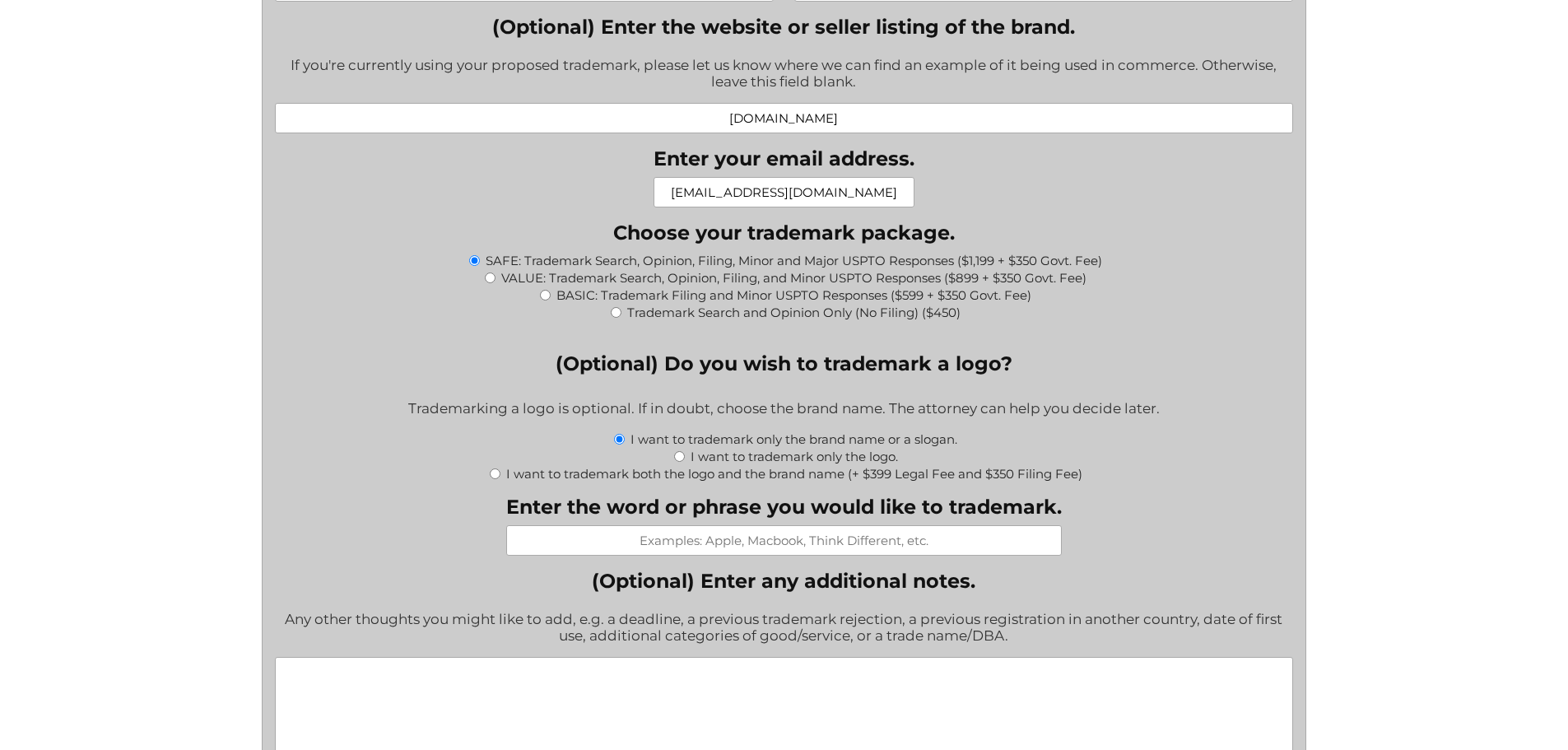
scroll to position [1811, 0]
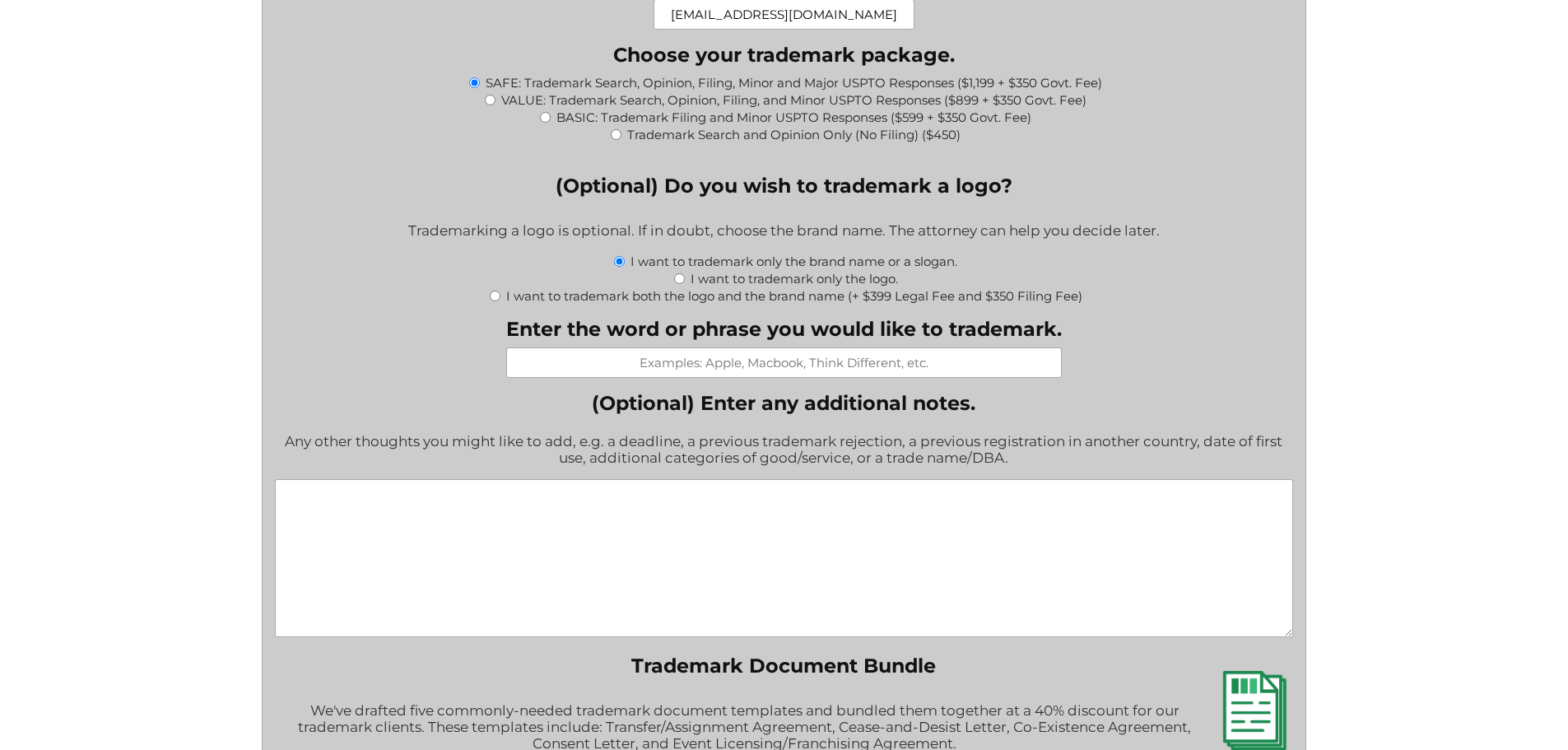
click at [530, 546] on textarea "(Optional) Enter any additional notes." at bounding box center [784, 558] width 1018 height 158
paste textarea "Owner: Vibrancy Systems LLC (WY). Domicile (non-public): my NYC apartment (true…"
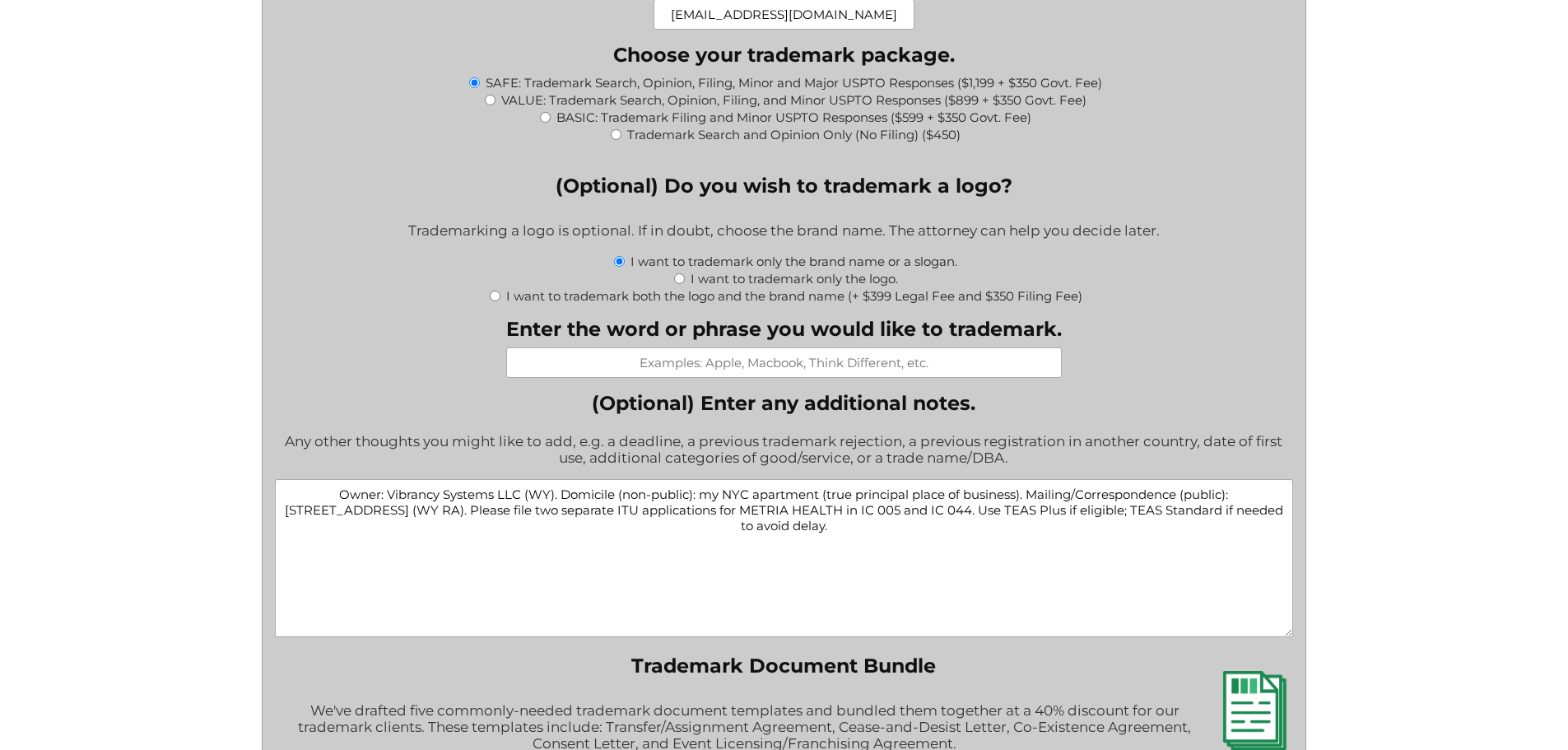
click at [772, 496] on textarea "Owner: Vibrancy Systems LLC (WY). Domicile (non-public): my NYC apartment (true…" at bounding box center [784, 558] width 1018 height 158
drag, startPoint x: 772, startPoint y: 498, endPoint x: 966, endPoint y: 497, distance: 194.0
click at [966, 497] on textarea "Owner: Vibrancy Systems LLC (WY). Domicile (non-public): my NYC apartment (true…" at bounding box center [784, 558] width 1018 height 158
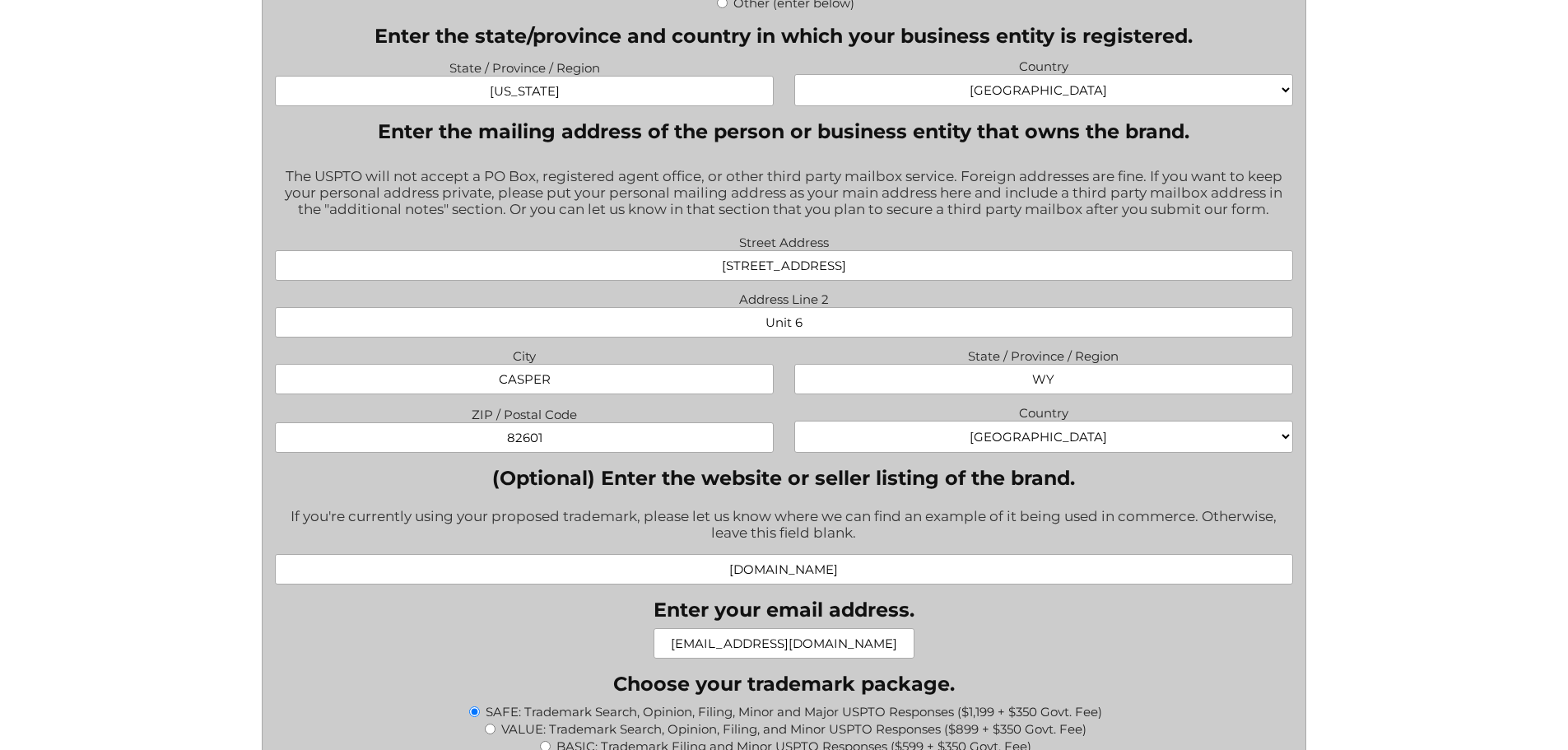
scroll to position [1152, 0]
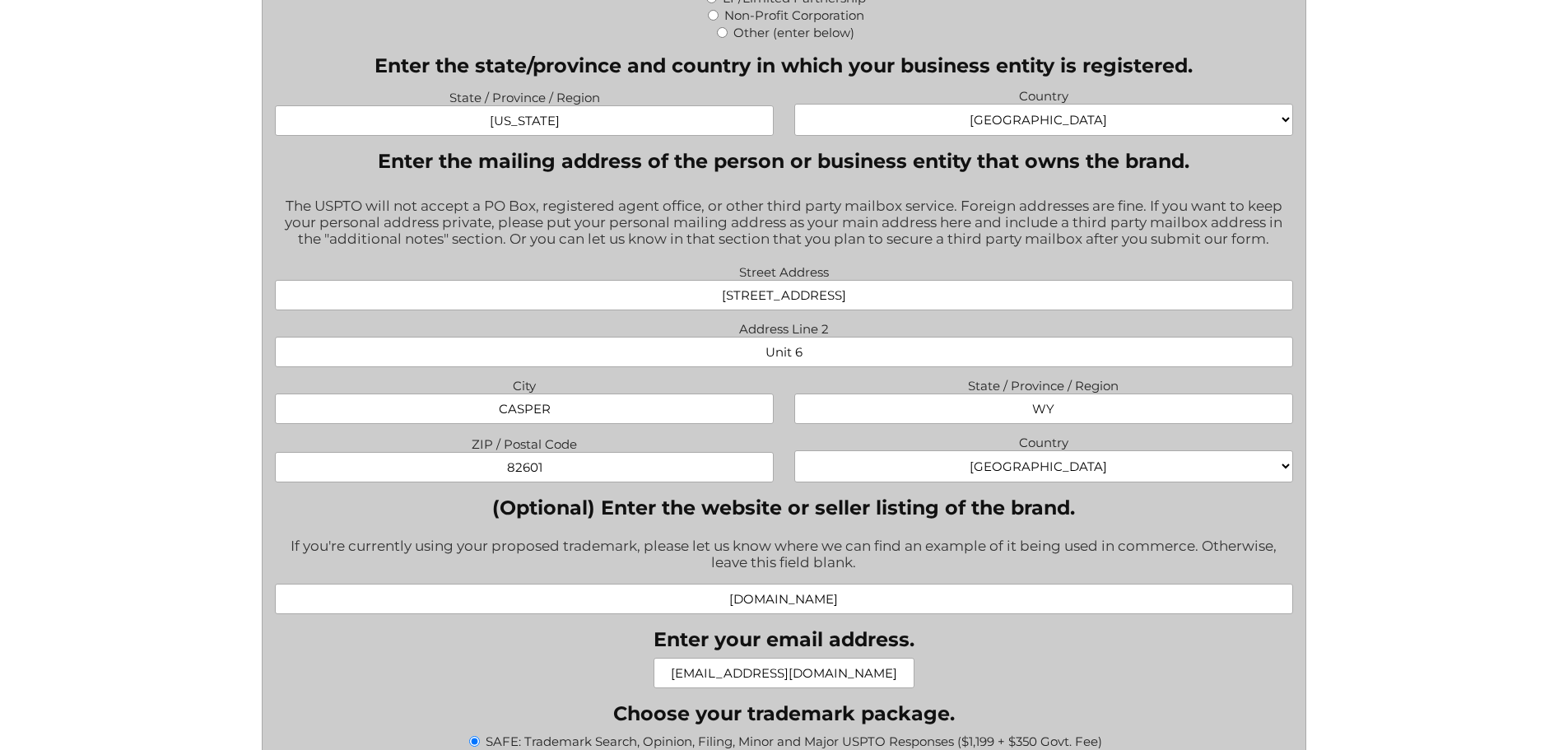
type textarea "Owner: Vibrancy Systems LLC (WY). Domicile (non-public): my NYC apartment above…"
drag, startPoint x: 878, startPoint y: 297, endPoint x: 662, endPoint y: 285, distance: 216.3
click at [662, 285] on input "300 N Center Street, Unit 6" at bounding box center [784, 295] width 1018 height 30
type input "100 W 93rd Street"
click at [784, 374] on div "Street Address 100 W 93rd Street Address Line 2 Unit 6 City CASPER State / Prov…" at bounding box center [784, 374] width 1038 height 229
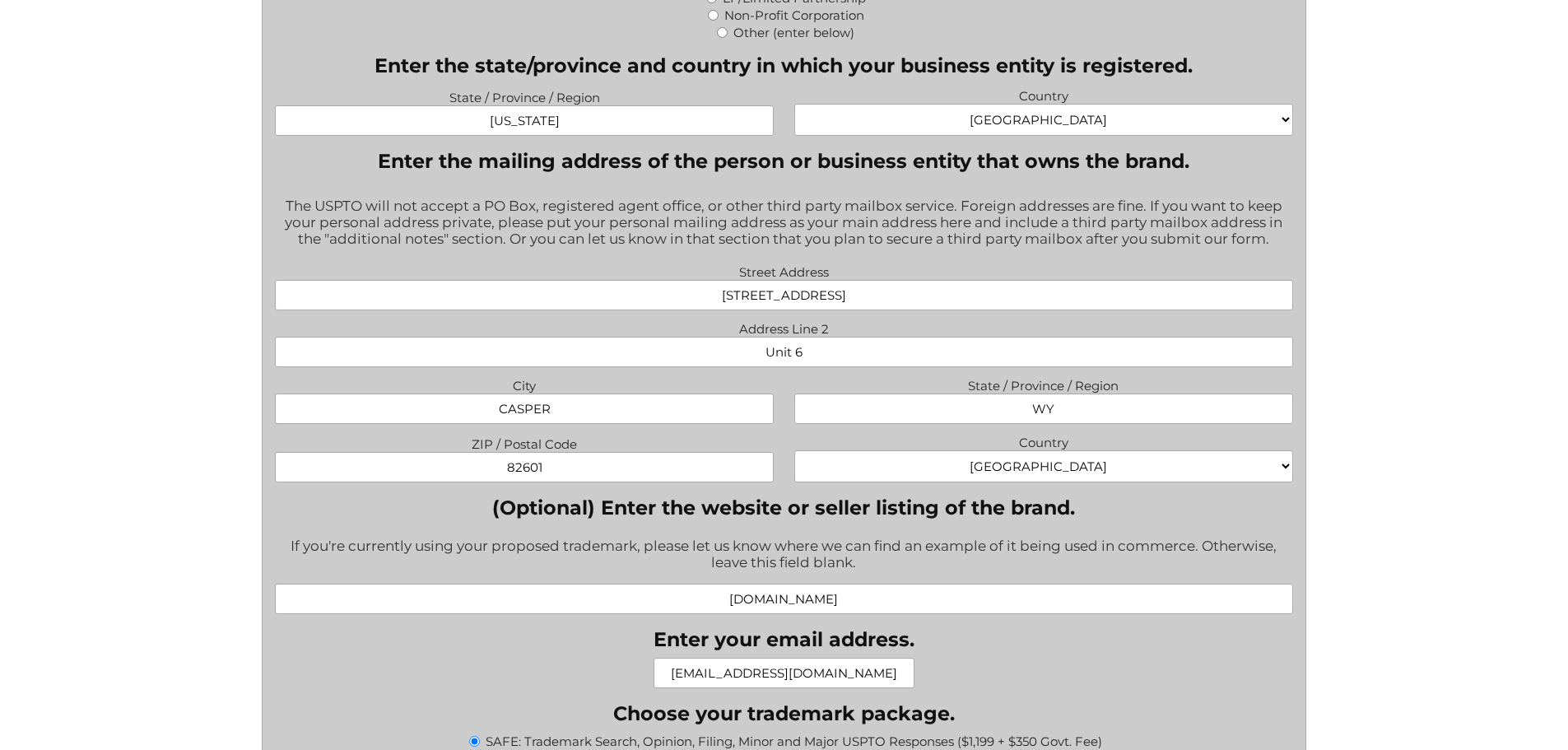
click at [786, 354] on input "Unit 6" at bounding box center [784, 352] width 1018 height 30
drag, startPoint x: 818, startPoint y: 354, endPoint x: 705, endPoint y: 338, distance: 114.1
click at [705, 338] on span "Address Line 2 Unit 6" at bounding box center [784, 341] width 1038 height 50
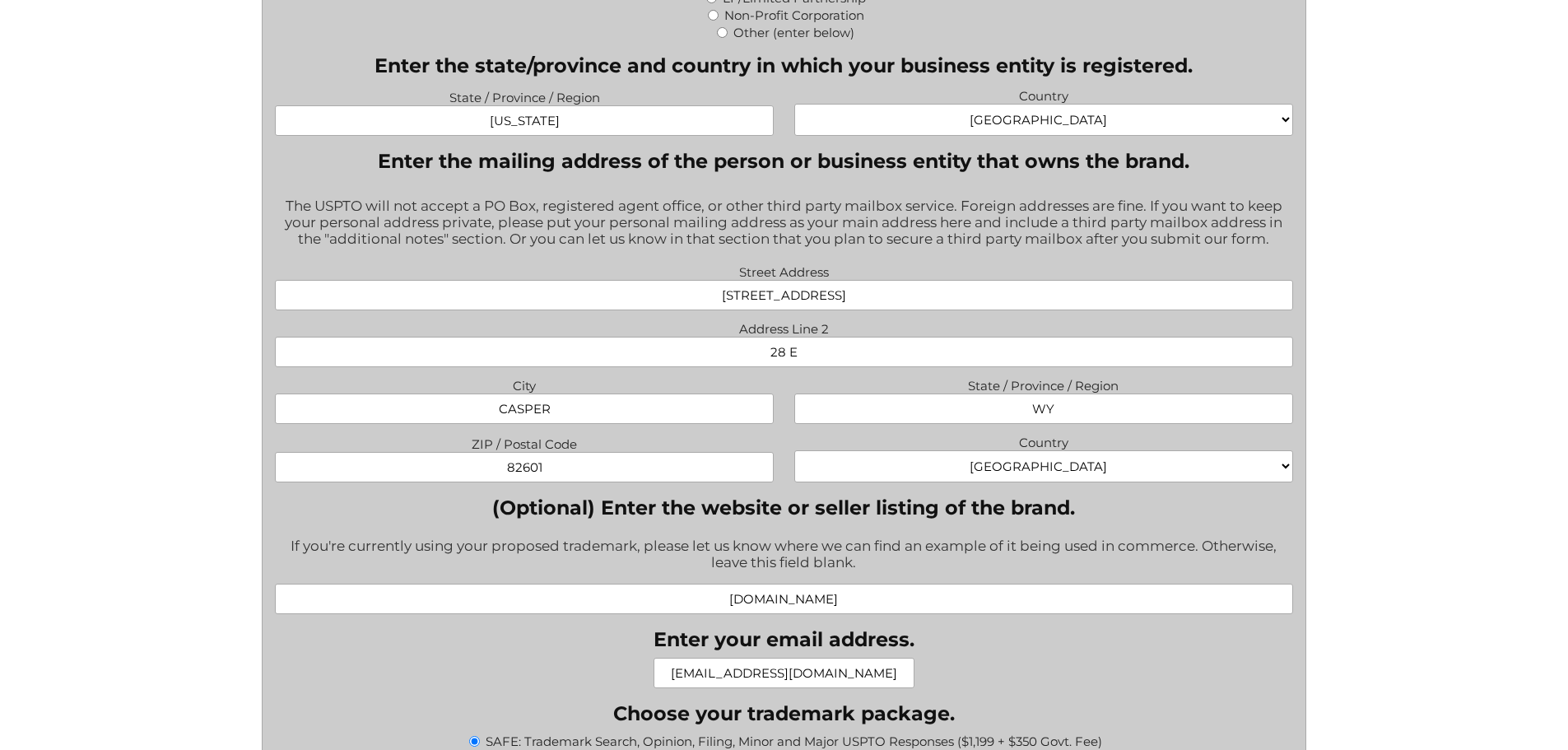
type input "28 E"
drag, startPoint x: 578, startPoint y: 412, endPoint x: 443, endPoint y: 405, distance: 135.2
click at [458, 410] on input "CASPER" at bounding box center [524, 408] width 499 height 30
type input "New York"
click at [727, 345] on input "28 E" at bounding box center [784, 352] width 1018 height 30
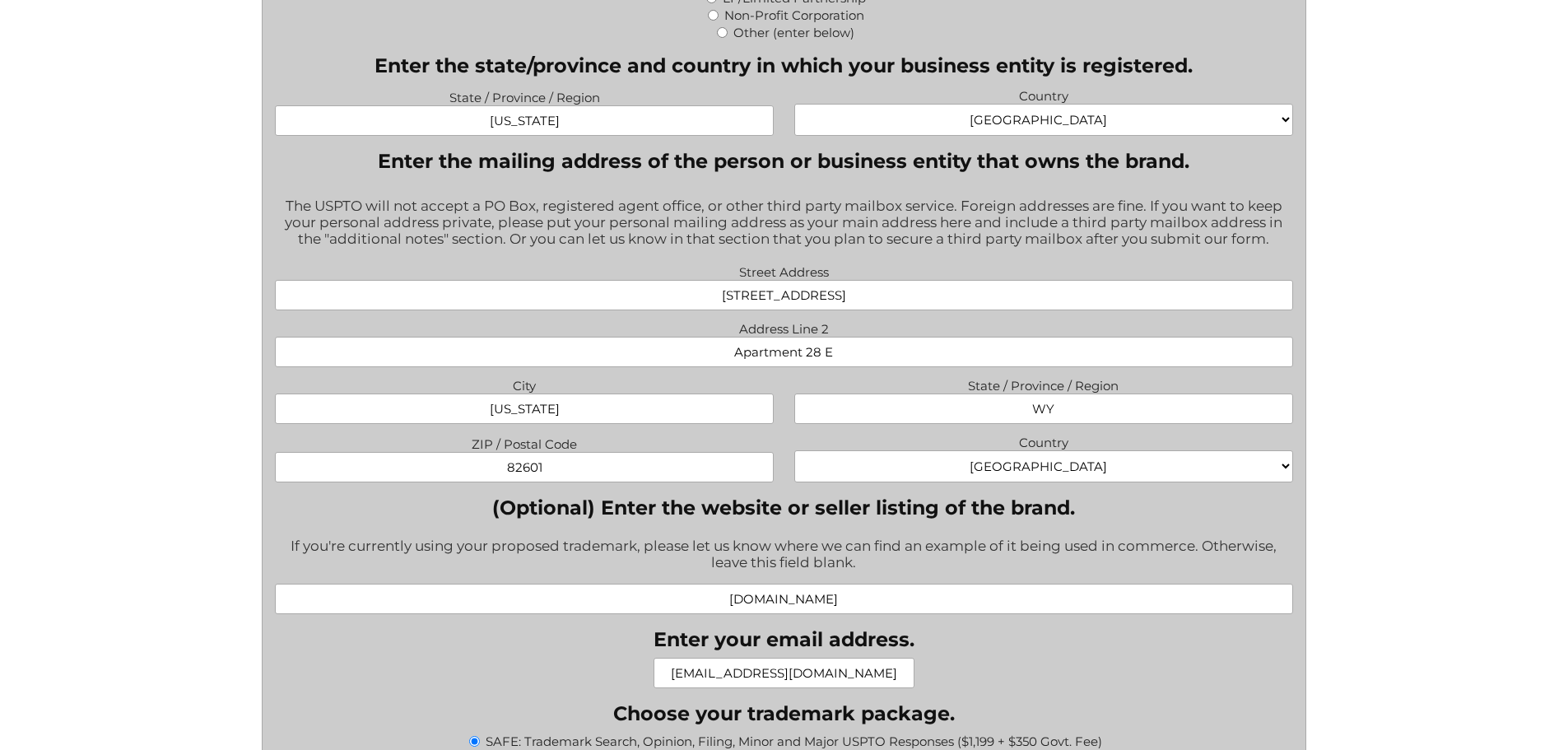
type input "Apartment 28 E"
drag, startPoint x: 1019, startPoint y: 407, endPoint x: 1102, endPoint y: 400, distance: 83.3
click at [1102, 400] on input "WY" at bounding box center [1043, 408] width 499 height 30
type input "NY"
drag, startPoint x: 518, startPoint y: 470, endPoint x: 432, endPoint y: 464, distance: 86.2
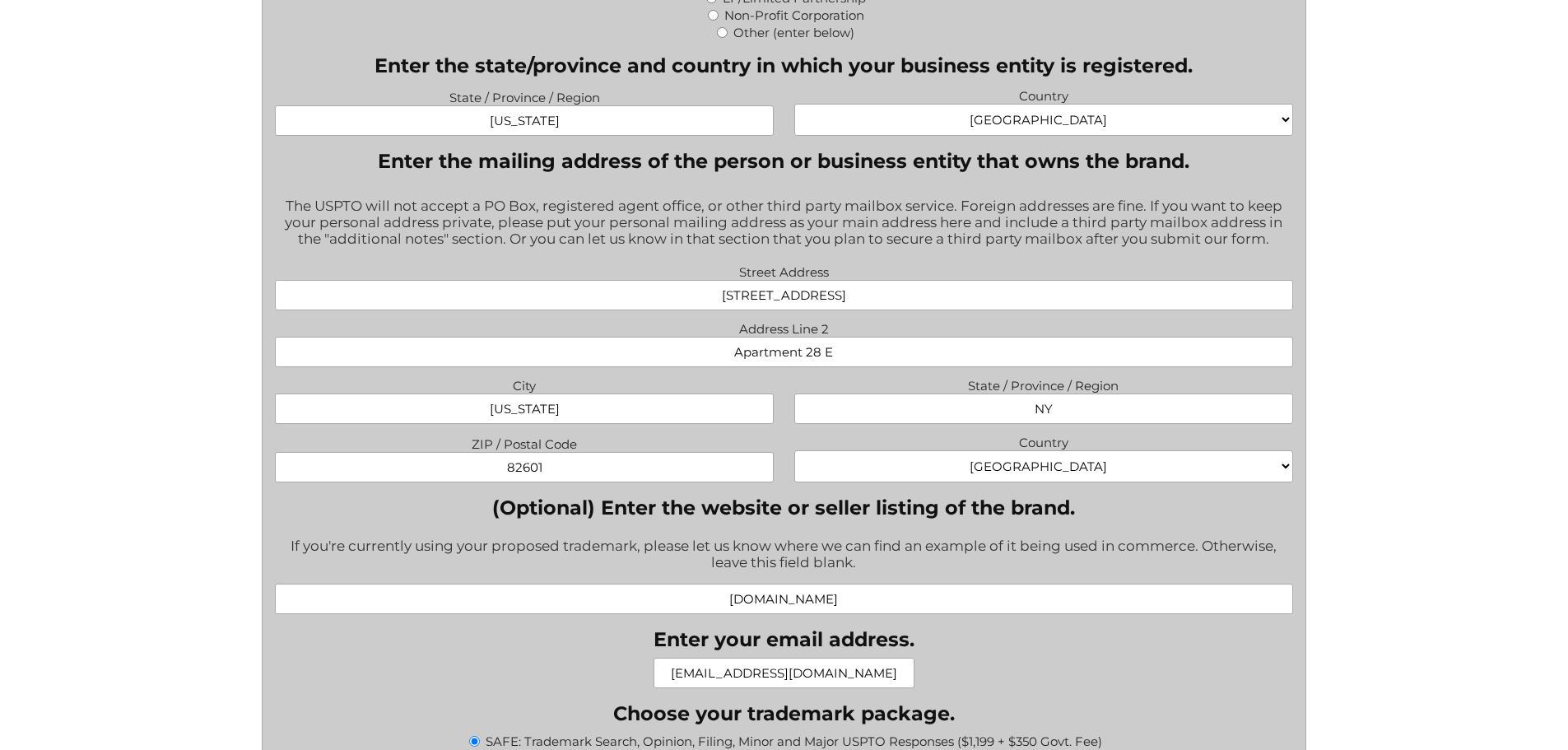
click at [432, 464] on input "82601" at bounding box center [524, 467] width 499 height 30
type input "10025"
click at [724, 535] on div "If you're currently using your proposed trademark, please let us know where we …" at bounding box center [784, 555] width 1018 height 57
click at [734, 604] on input "metriahealth.com" at bounding box center [784, 598] width 1018 height 30
type input "www.metriahealth.com"
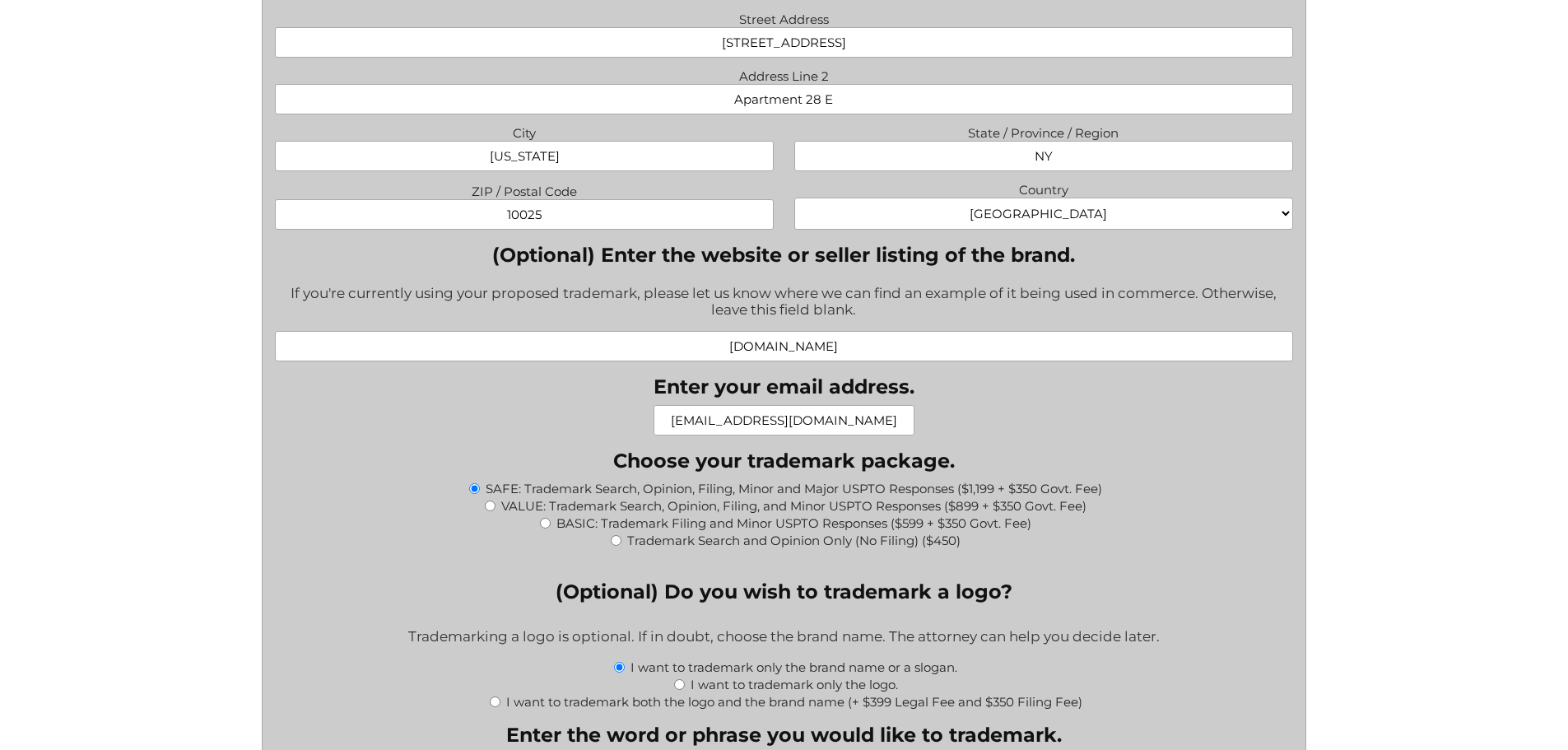
scroll to position [1399, 0]
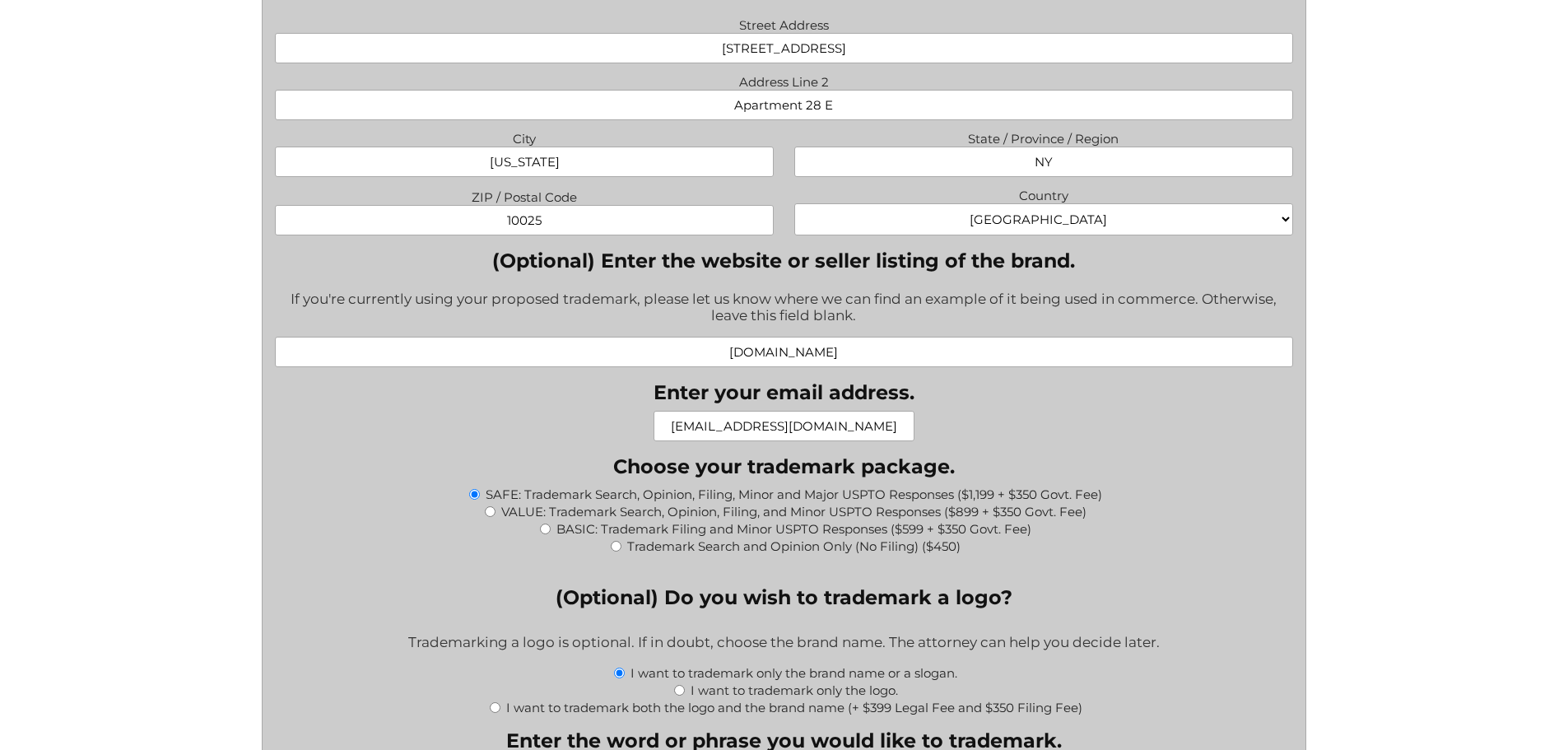
click at [546, 270] on label "(Optional) Enter the website or seller listing of the brand." at bounding box center [784, 261] width 1018 height 23
click at [546, 337] on input "www.metriahealth.com" at bounding box center [784, 352] width 1018 height 30
click at [217, 176] on div "" * " indicates required fields What goods or services do you want the trademar…" at bounding box center [784, 604] width 1161 height 2942
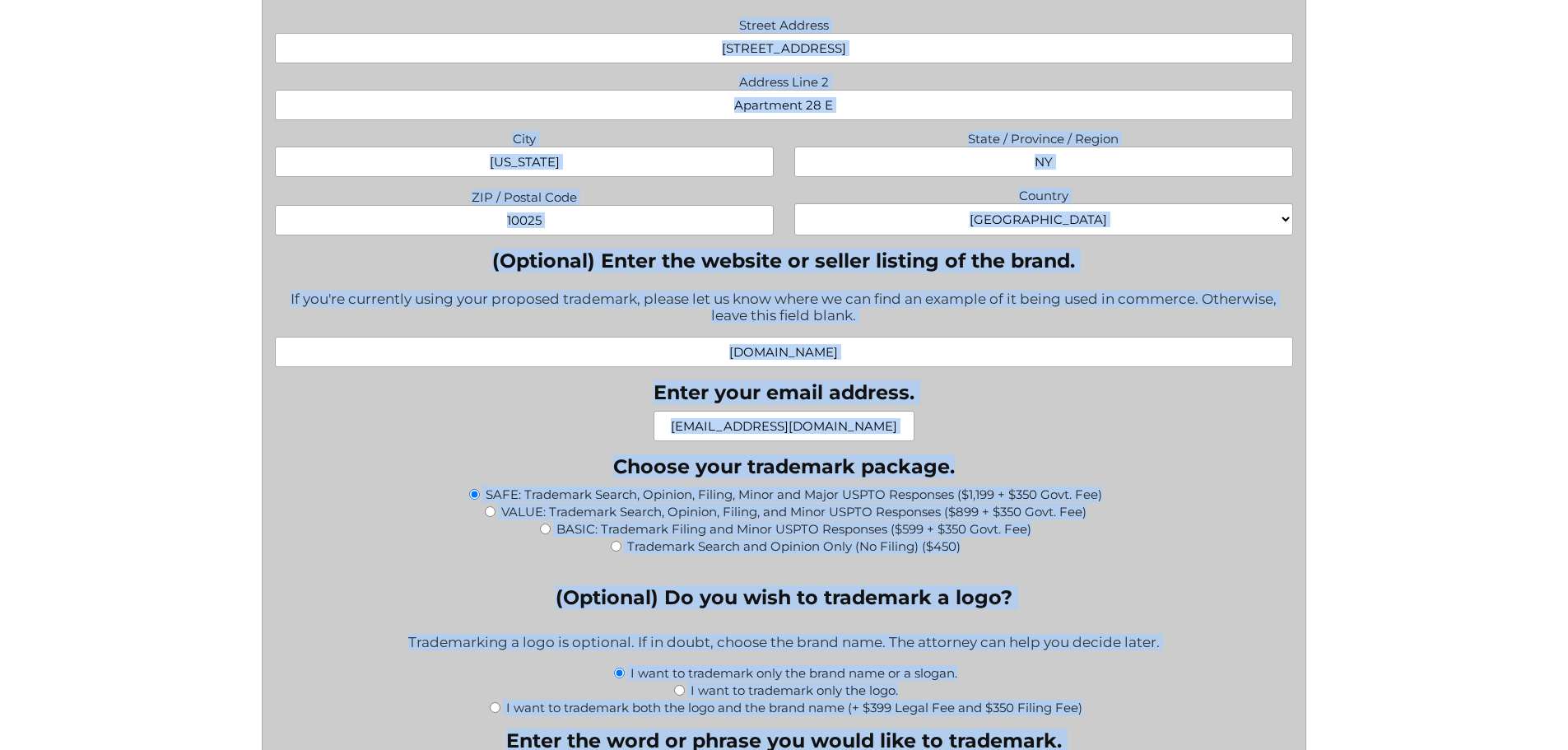
copy body "Trademark Registration, Enforcement, and Renewal File a Trademark Application T…"
click at [536, 396] on div "What goods or services do you want the trademark for? Try to be specific if you…" at bounding box center [784, 578] width 1018 height 2855
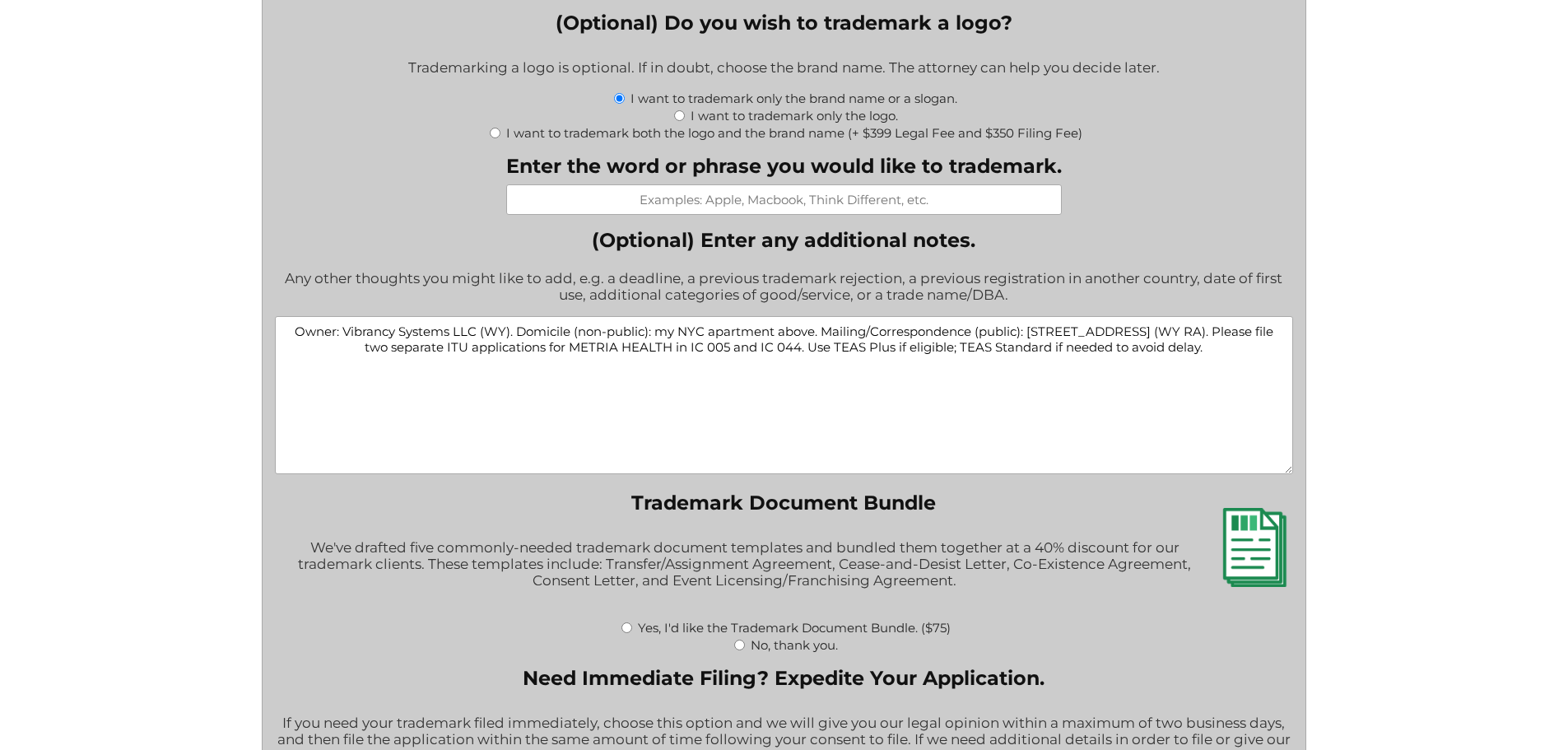
scroll to position [1976, 0]
click at [1165, 369] on textarea "Owner: Vibrancy Systems LLC (WY). Domicile (non-public): my NYC apartment above…" at bounding box center [784, 394] width 1018 height 158
paste textarea "yoming). Domicile (non-public): my NYC apartment (true principal place of busin…"
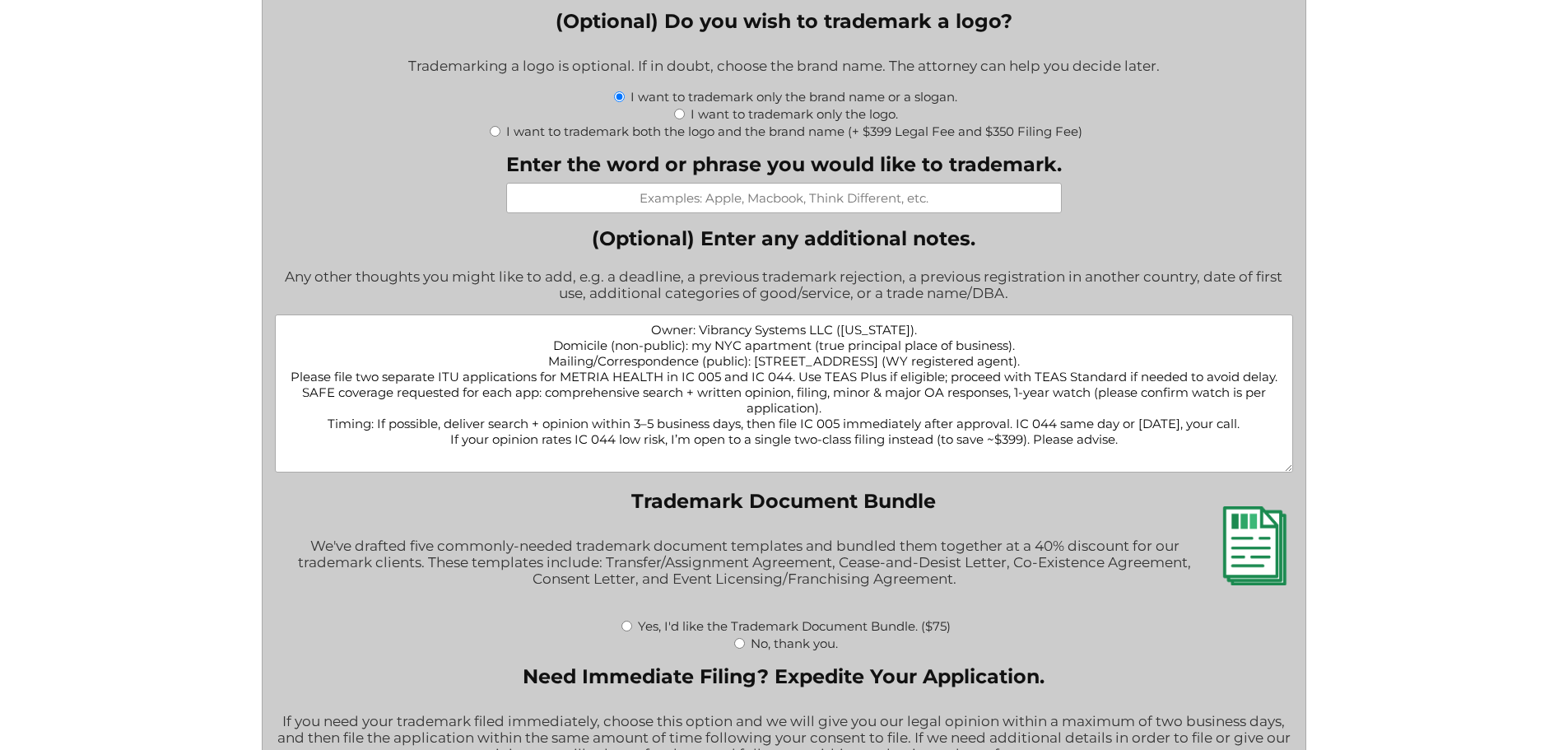
drag, startPoint x: 817, startPoint y: 352, endPoint x: 1029, endPoint y: 348, distance: 212.0
click at [1029, 348] on textarea "Owner: Vibrancy Systems LLC (Wyoming). Domicile (non-public): my NYC apartment …" at bounding box center [784, 394] width 1018 height 158
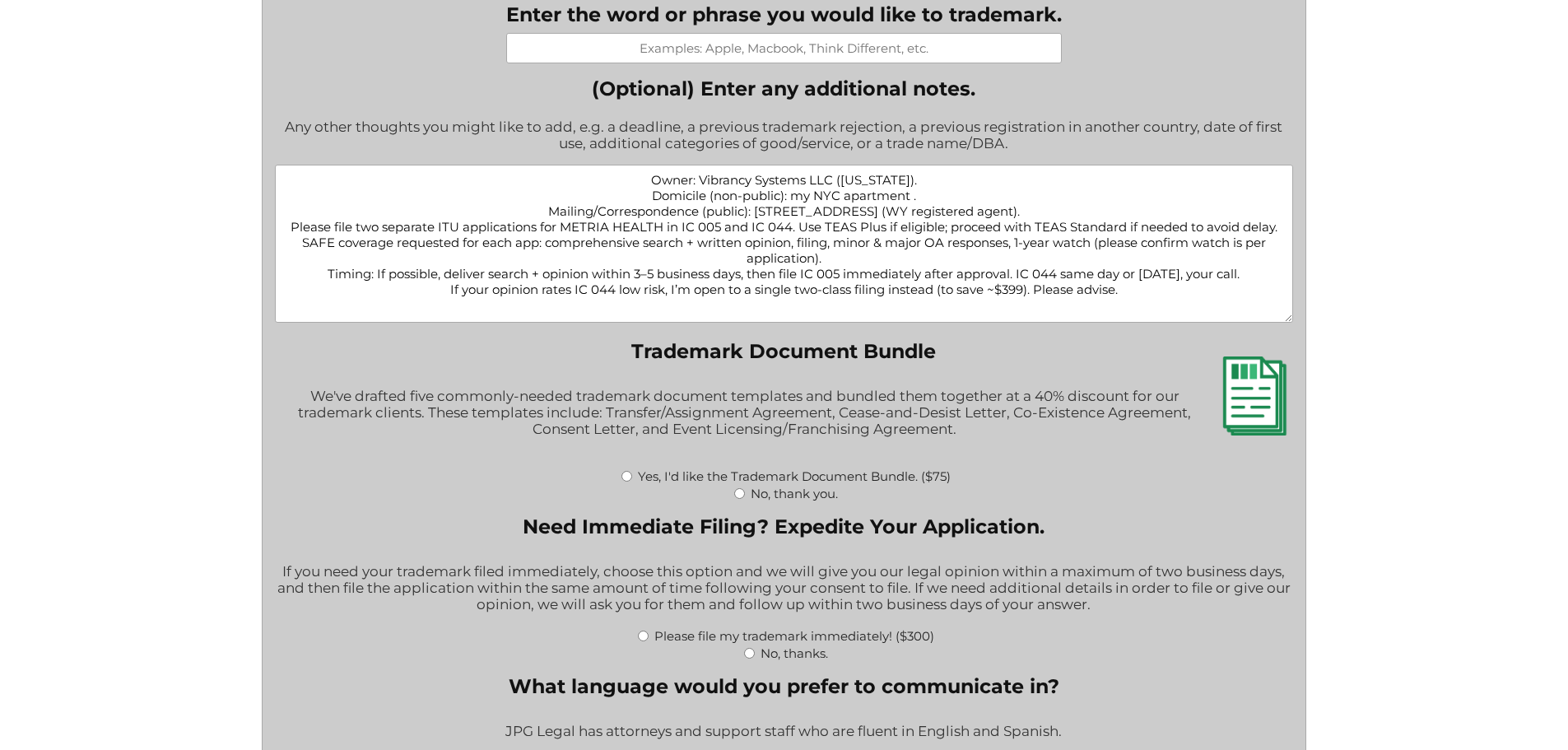
scroll to position [2140, 0]
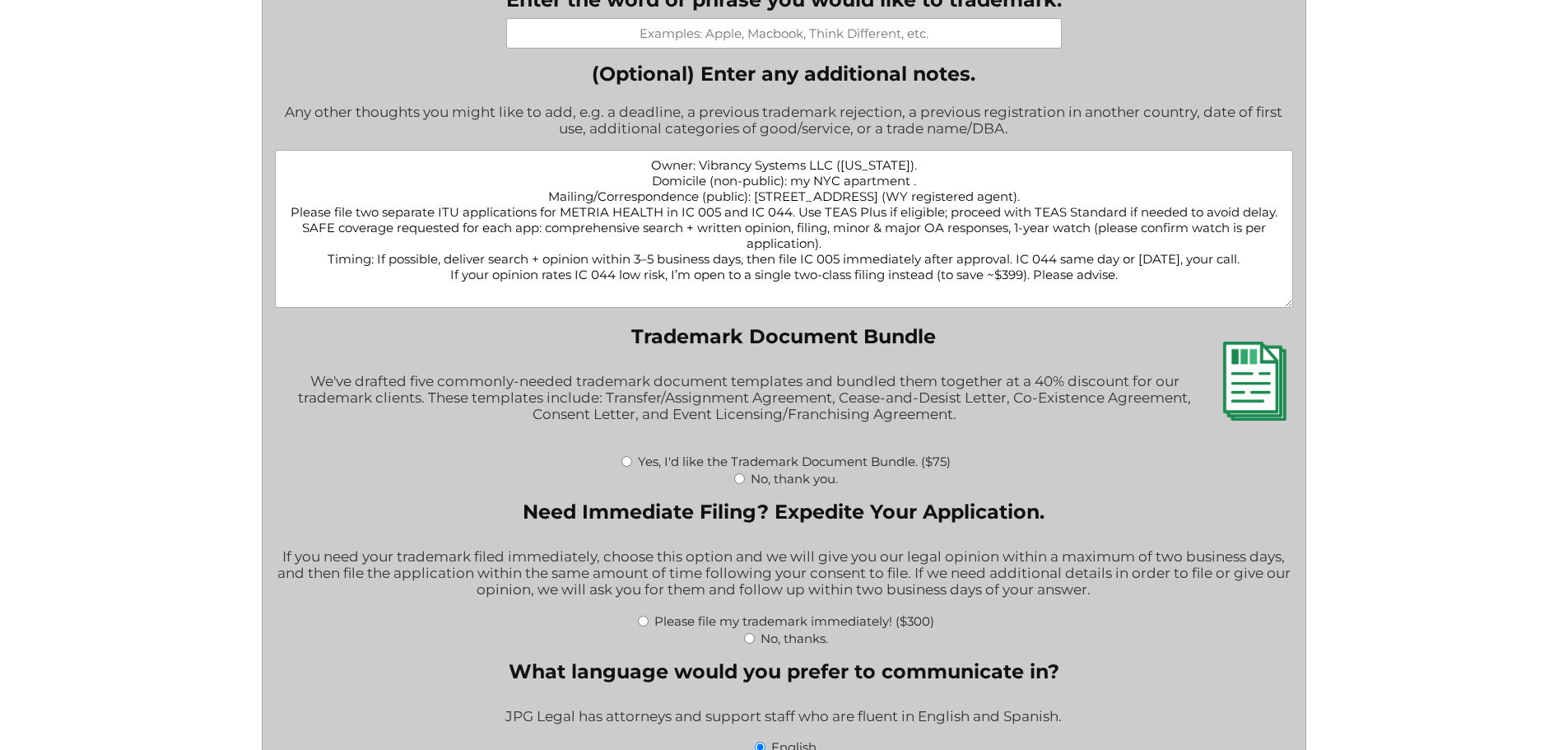
type textarea "Owner: Vibrancy Systems LLC (Wyoming). Domicile (non-public): my NYC apartment …"
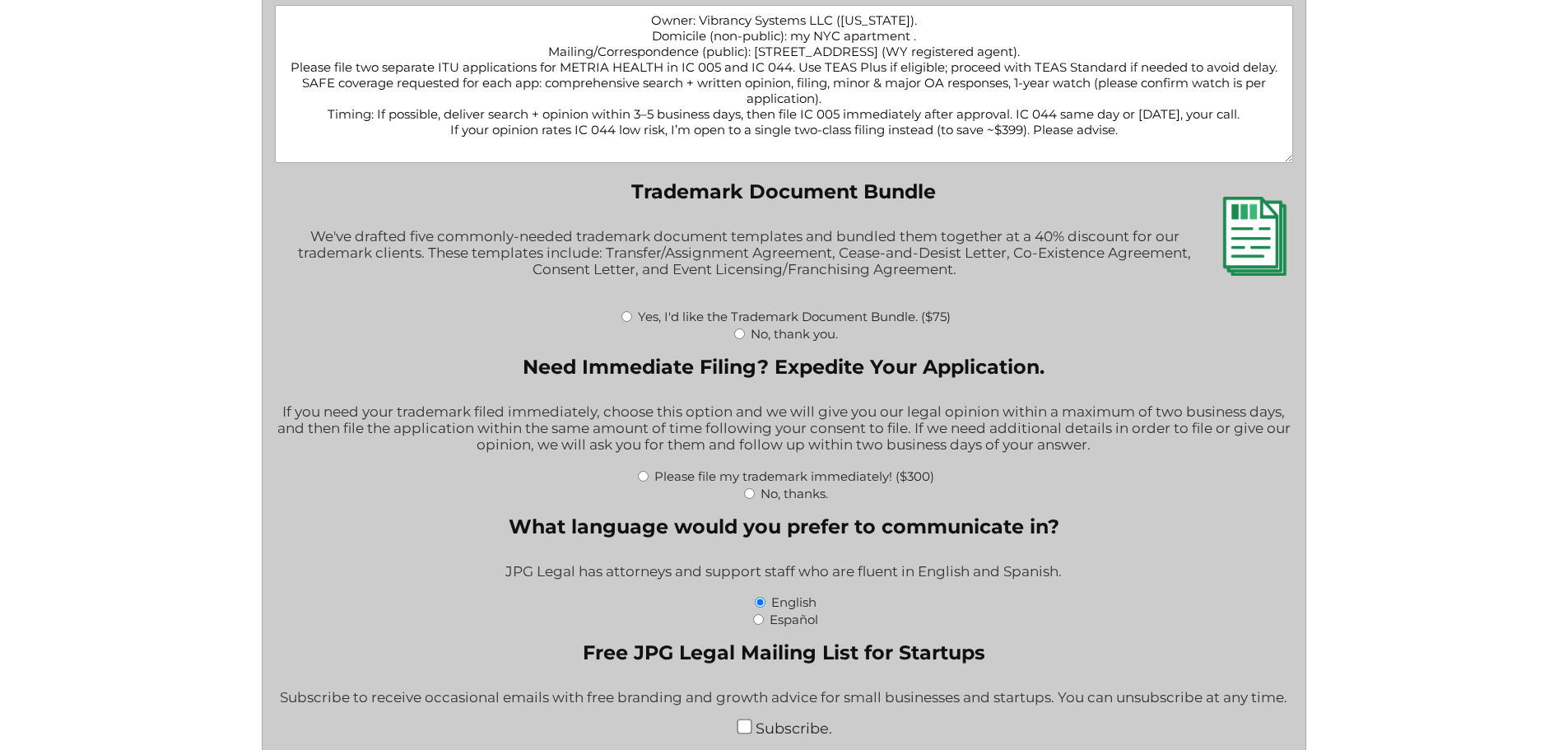
scroll to position [2305, 0]
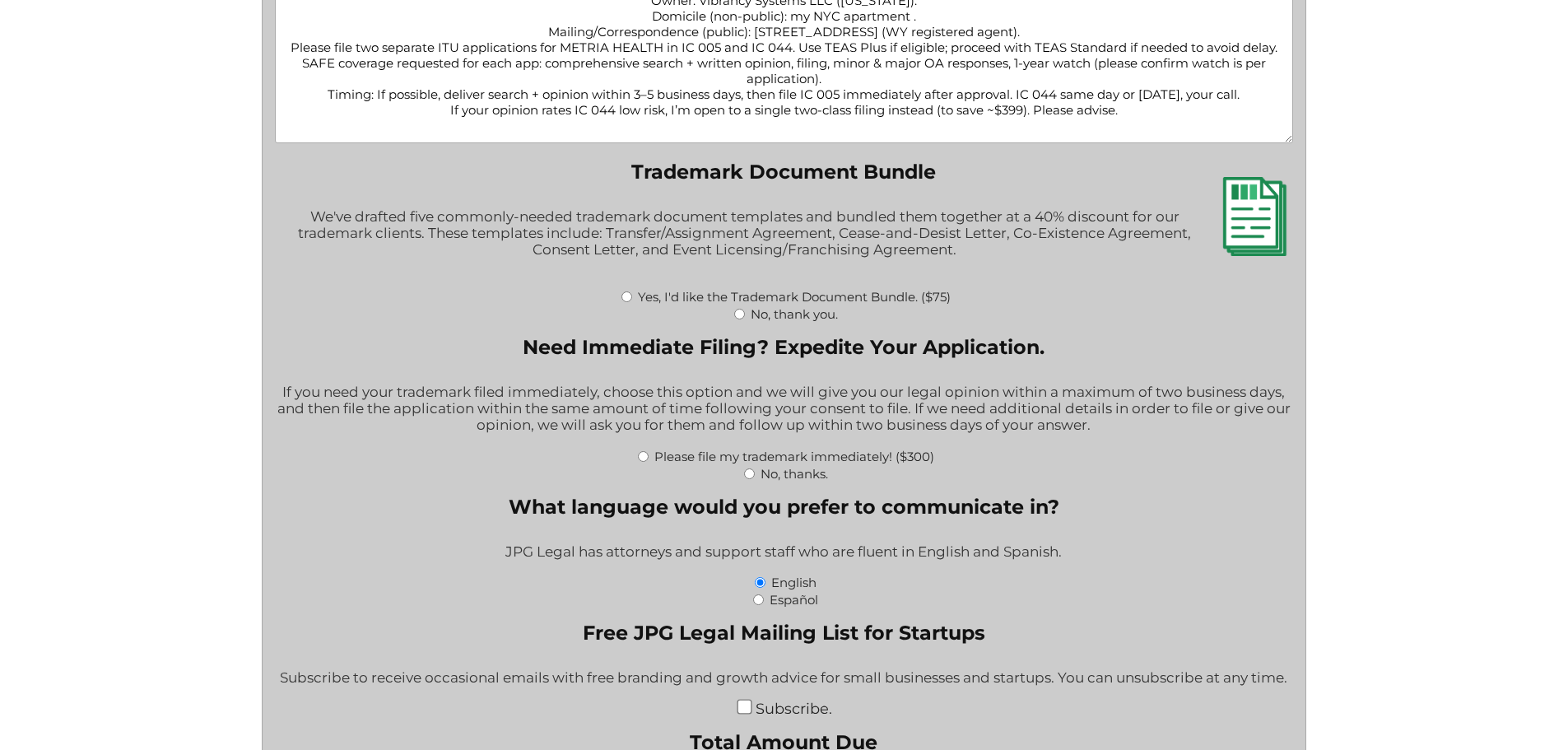
click at [740, 316] on input "No, thank you." at bounding box center [740, 313] width 11 height 11
radio input "true"
click at [749, 479] on input "No, thanks." at bounding box center [749, 474] width 11 height 11
radio input "true"
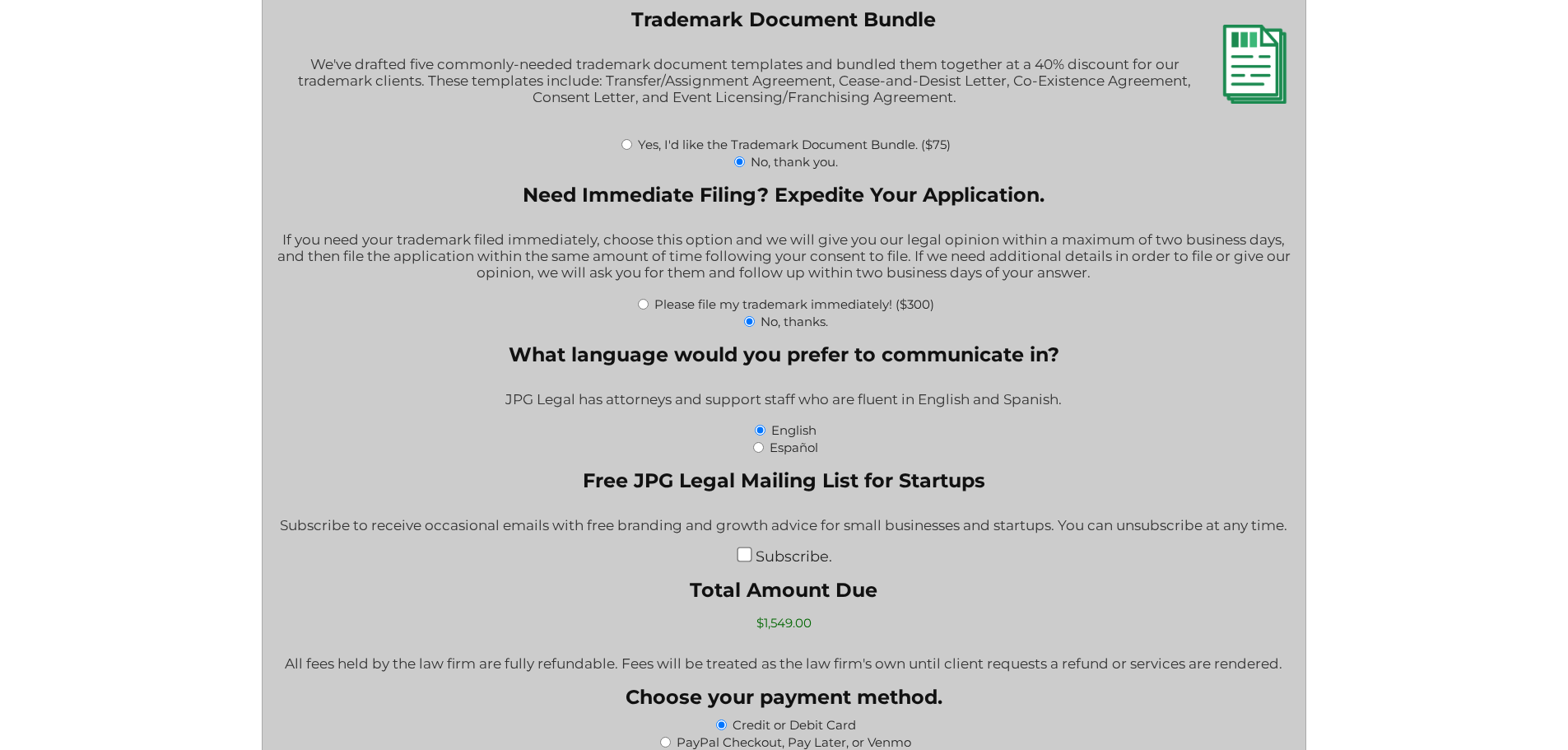
scroll to position [2469, 0]
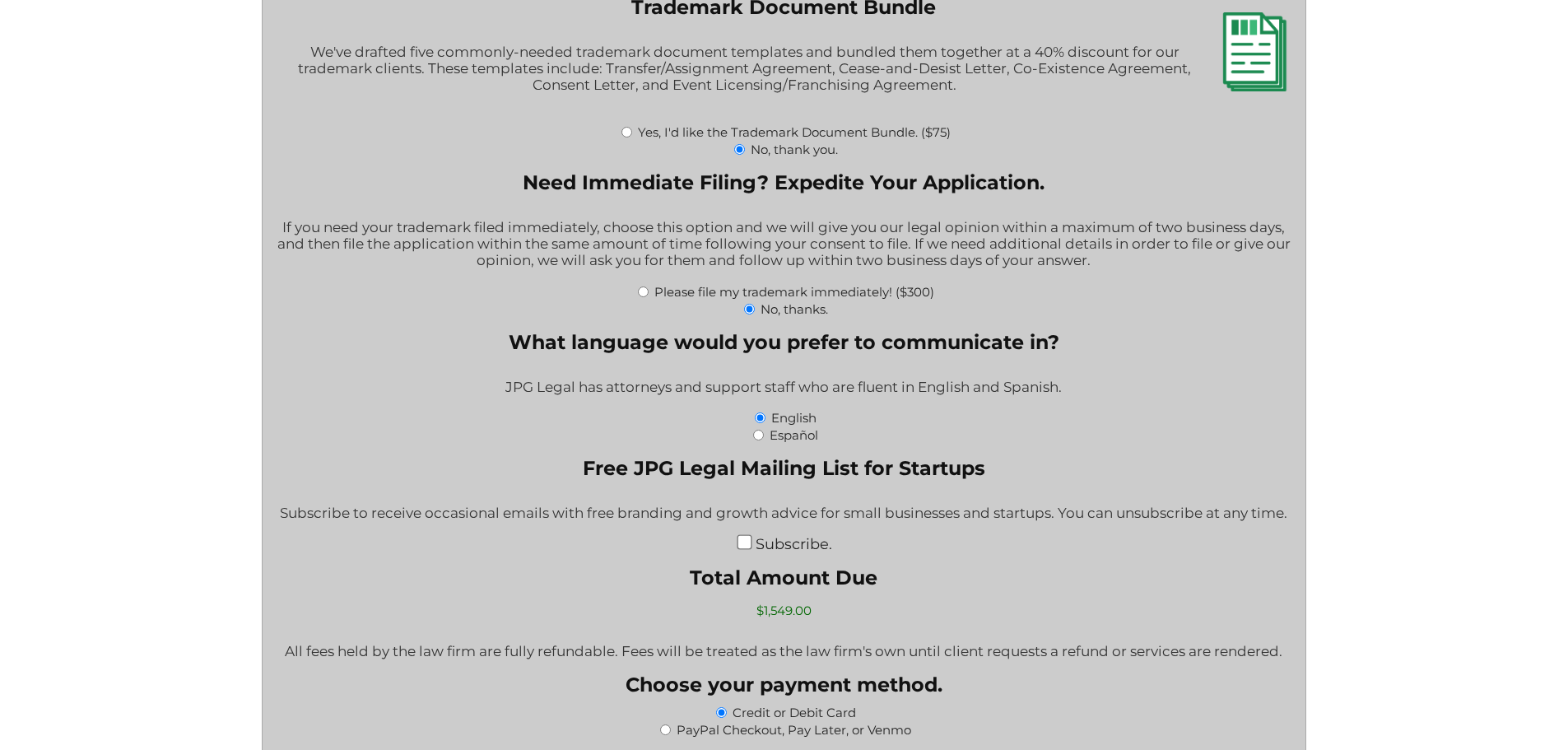
click at [745, 544] on input "Subscribe." at bounding box center [743, 542] width 15 height 15
click at [743, 546] on input "Subscribe." at bounding box center [743, 542] width 15 height 15
checkbox input "true"
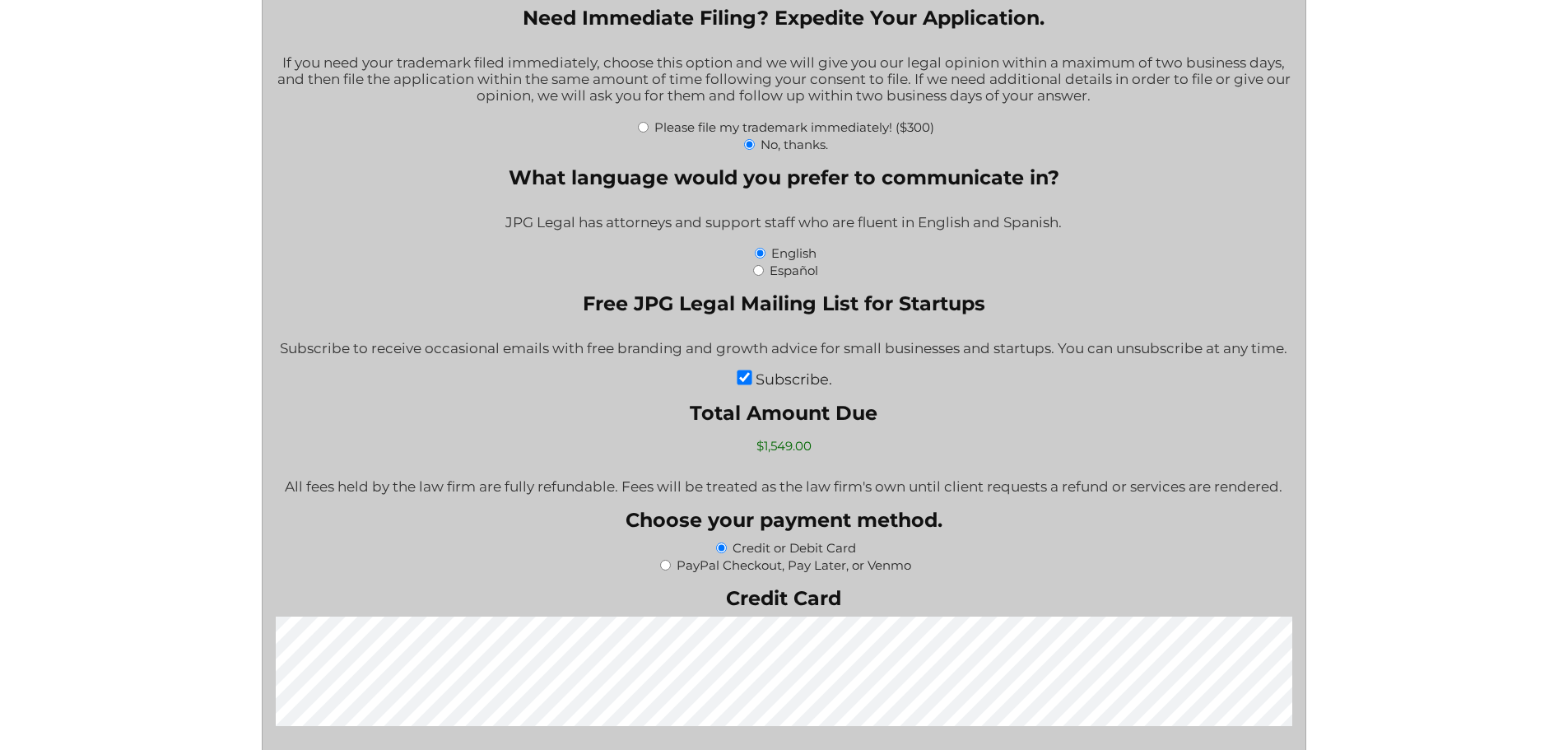
scroll to position [2716, 0]
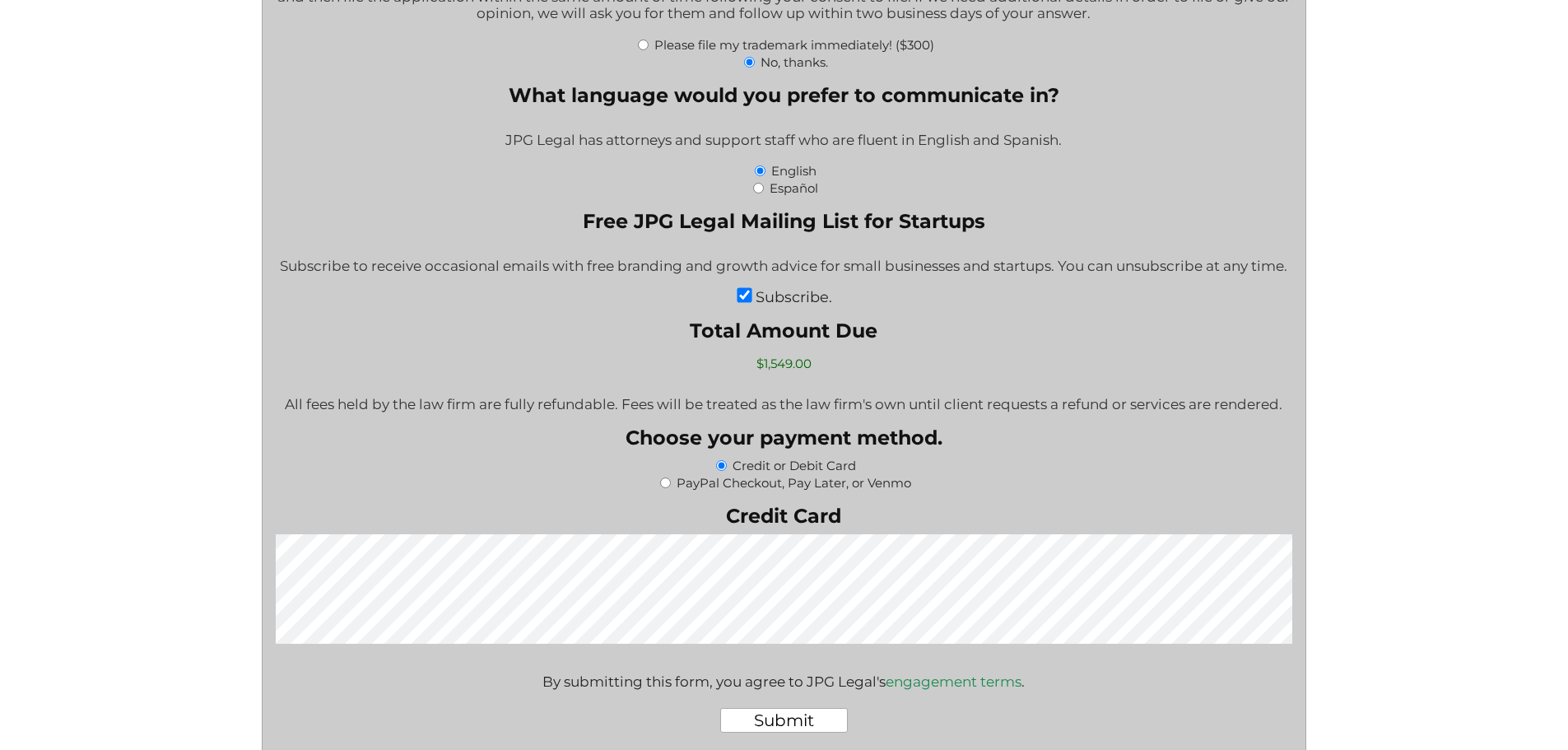
click at [670, 486] on input "PayPal Checkout, Pay Later, or Venmo" at bounding box center [665, 482] width 11 height 11
radio input "true"
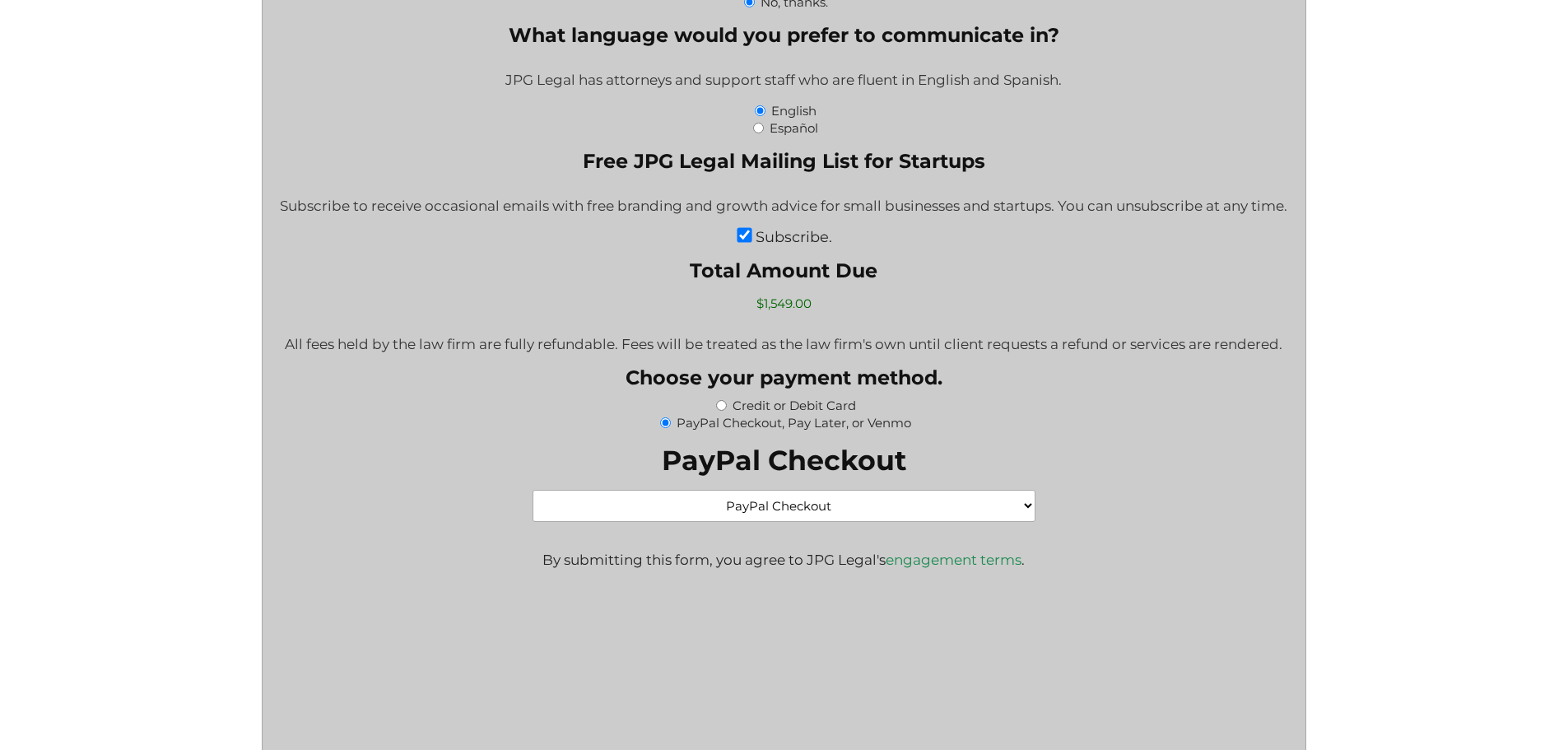
scroll to position [2963, 0]
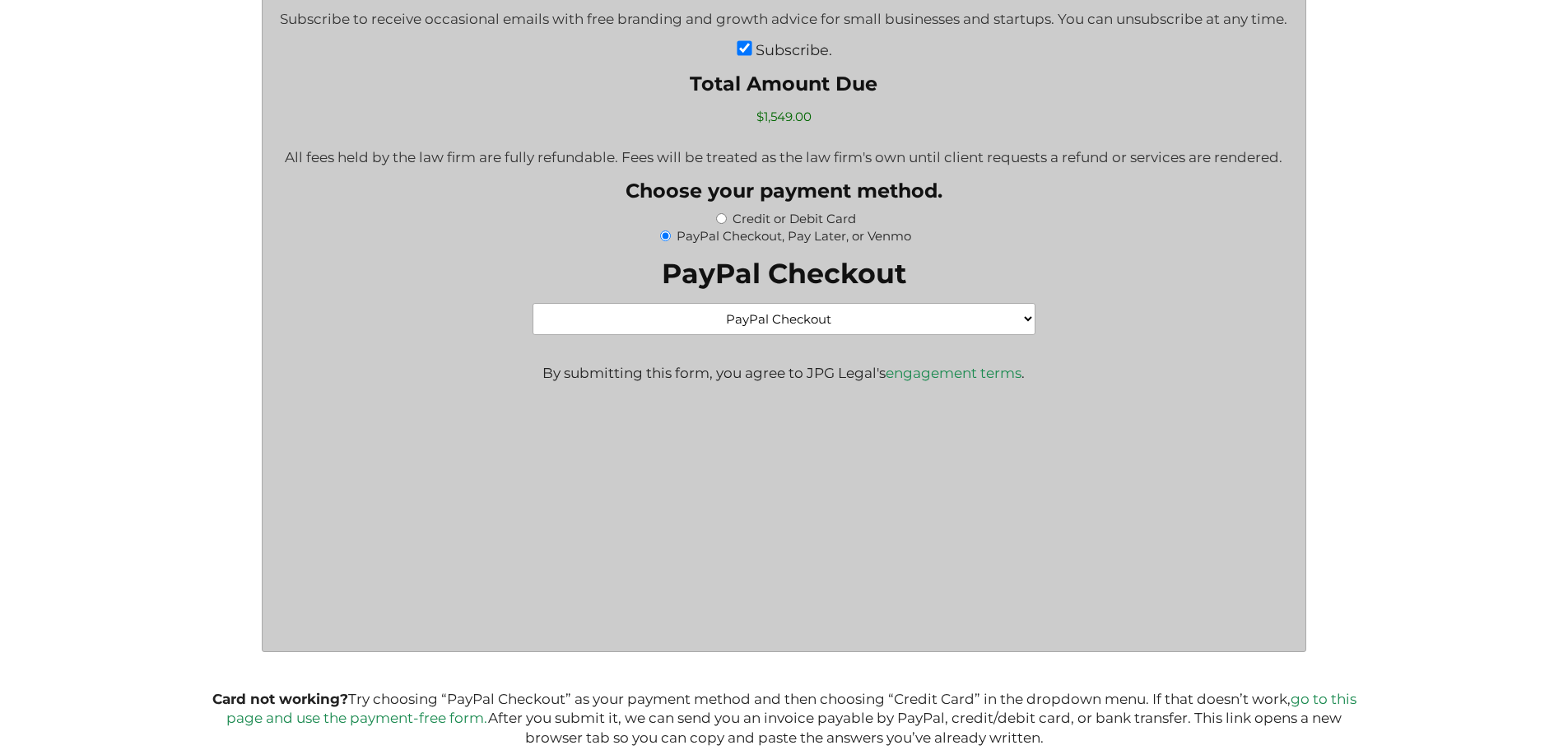
click at [691, 323] on select "PayPal Checkout Credit Card" at bounding box center [784, 318] width 502 height 32
click at [656, 325] on select "PayPal Checkout Credit Card" at bounding box center [784, 318] width 502 height 32
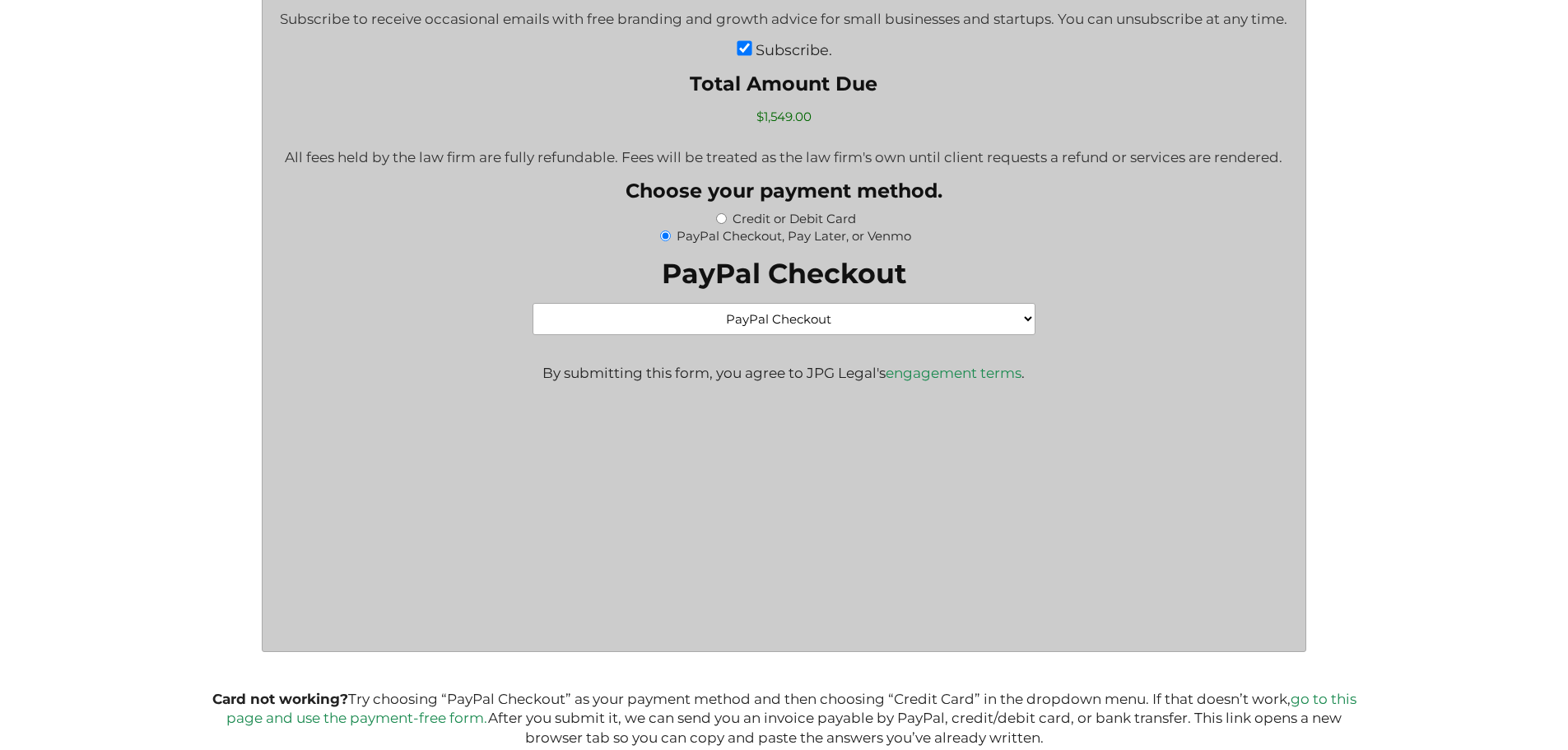
click at [551, 262] on fieldset "PayPal Checkout PayPal Checkout Credit Card American Express Discover MasterCar…" at bounding box center [784, 296] width 1018 height 78
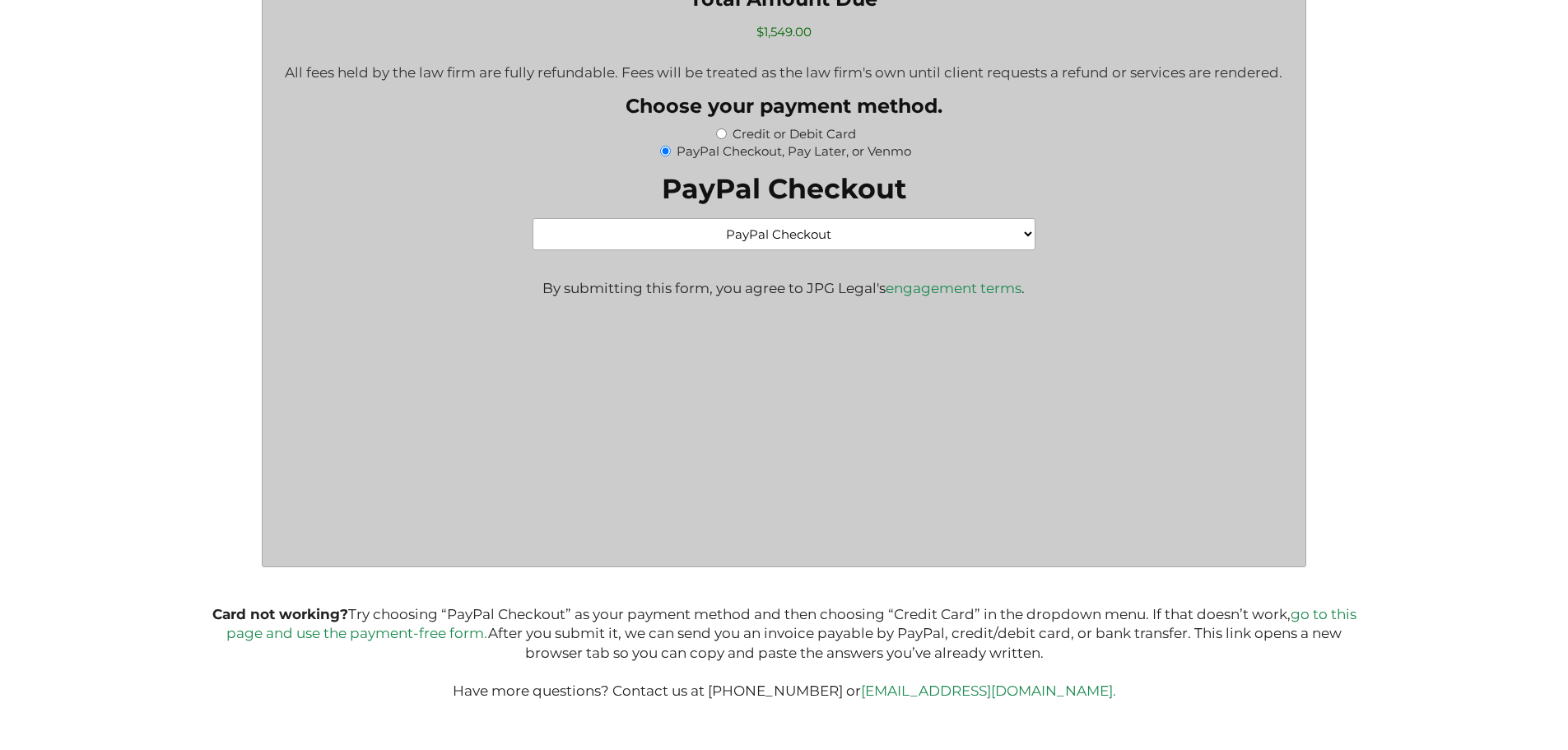
scroll to position [3052, 0]
click at [699, 243] on select "PayPal Checkout Credit Card" at bounding box center [784, 233] width 502 height 32
select select "Credit Card"
click at [532, 218] on select "PayPal Checkout Credit Card" at bounding box center [784, 233] width 502 height 32
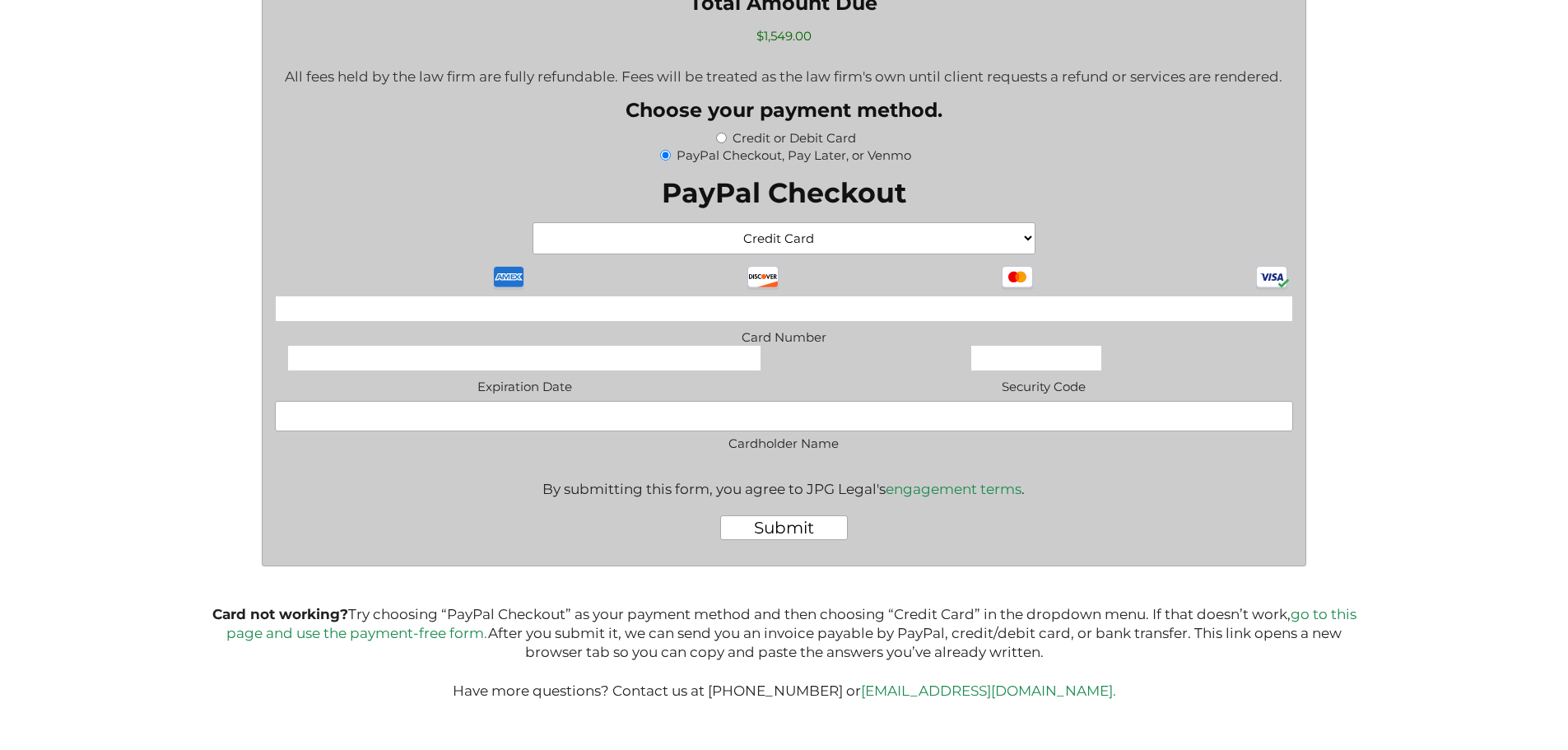
drag, startPoint x: 564, startPoint y: 322, endPoint x: 523, endPoint y: 316, distance: 41.4
click at [845, 380] on label "Security Code" at bounding box center [1043, 384] width 499 height 20
click at [1113, 361] on span "Security Code" at bounding box center [1038, 369] width 509 height 50
click at [445, 407] on input "Cardholder Name" at bounding box center [784, 415] width 1018 height 30
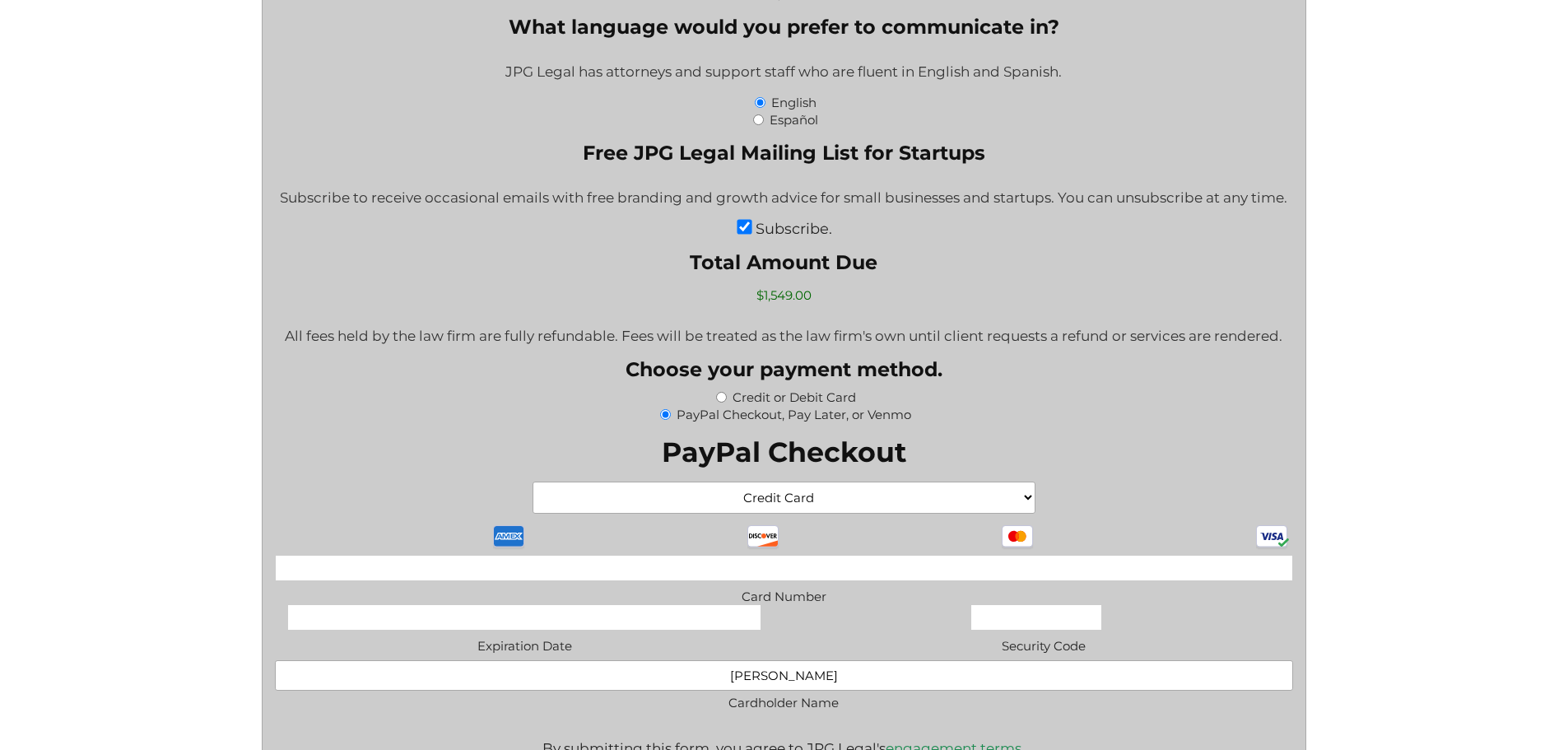
scroll to position [2964, 0]
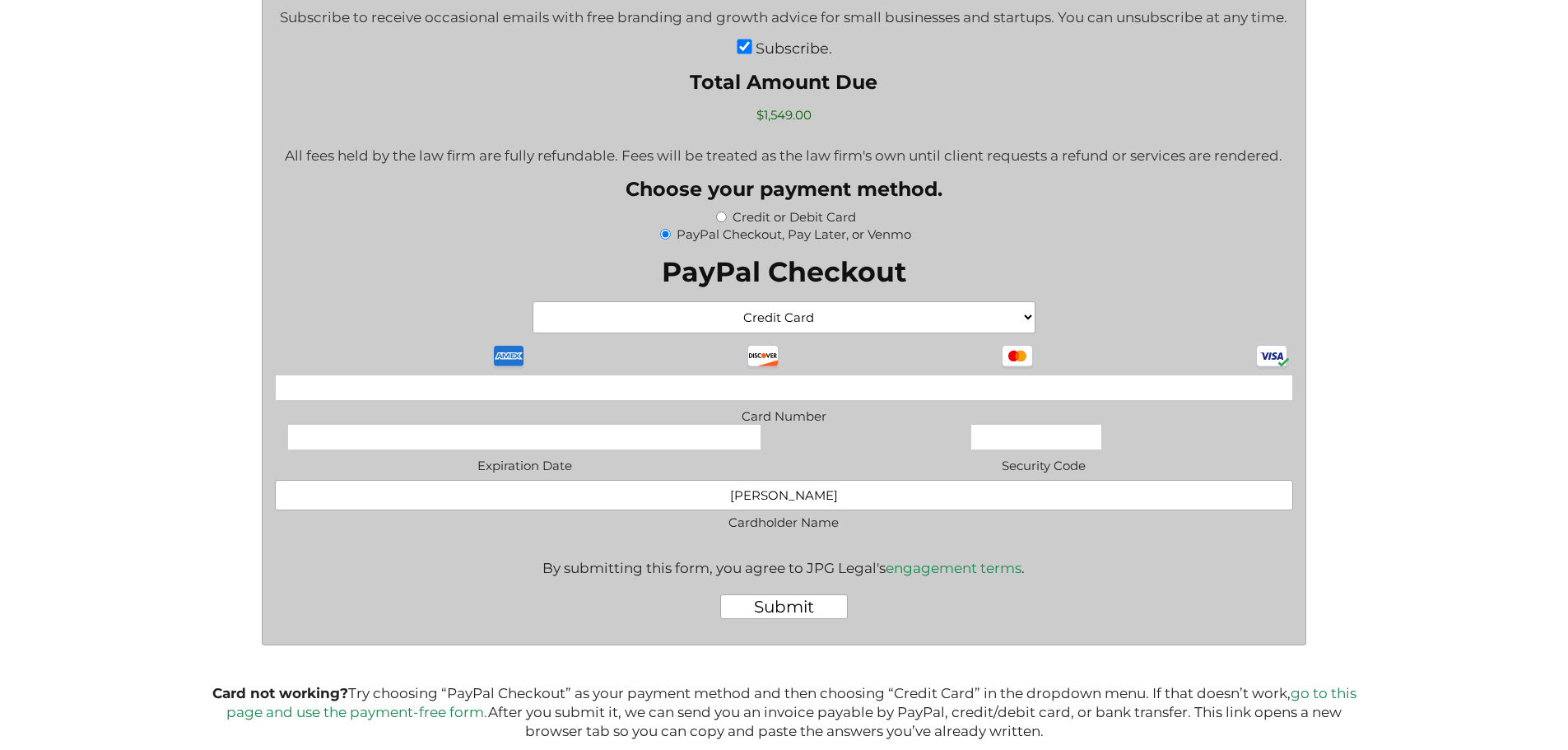
type input "Vinod Chacko"
